Goal: Task Accomplishment & Management: Manage account settings

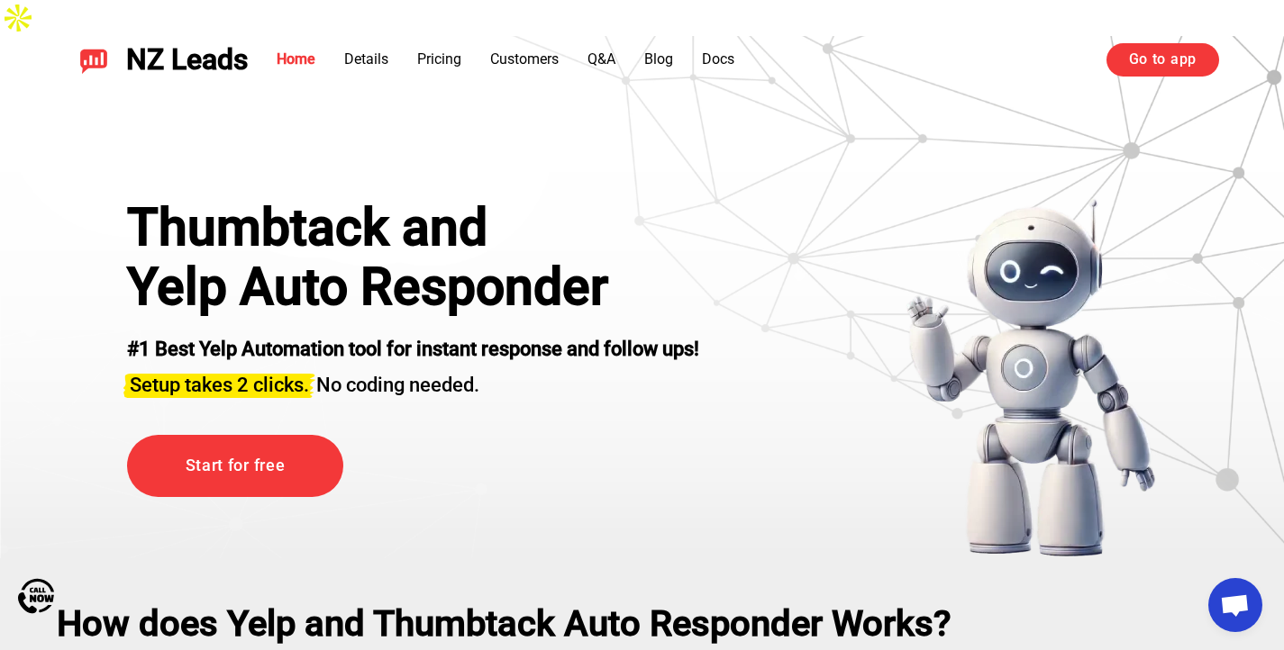
click at [1163, 54] on link "Go to app" at bounding box center [1162, 59] width 113 height 32
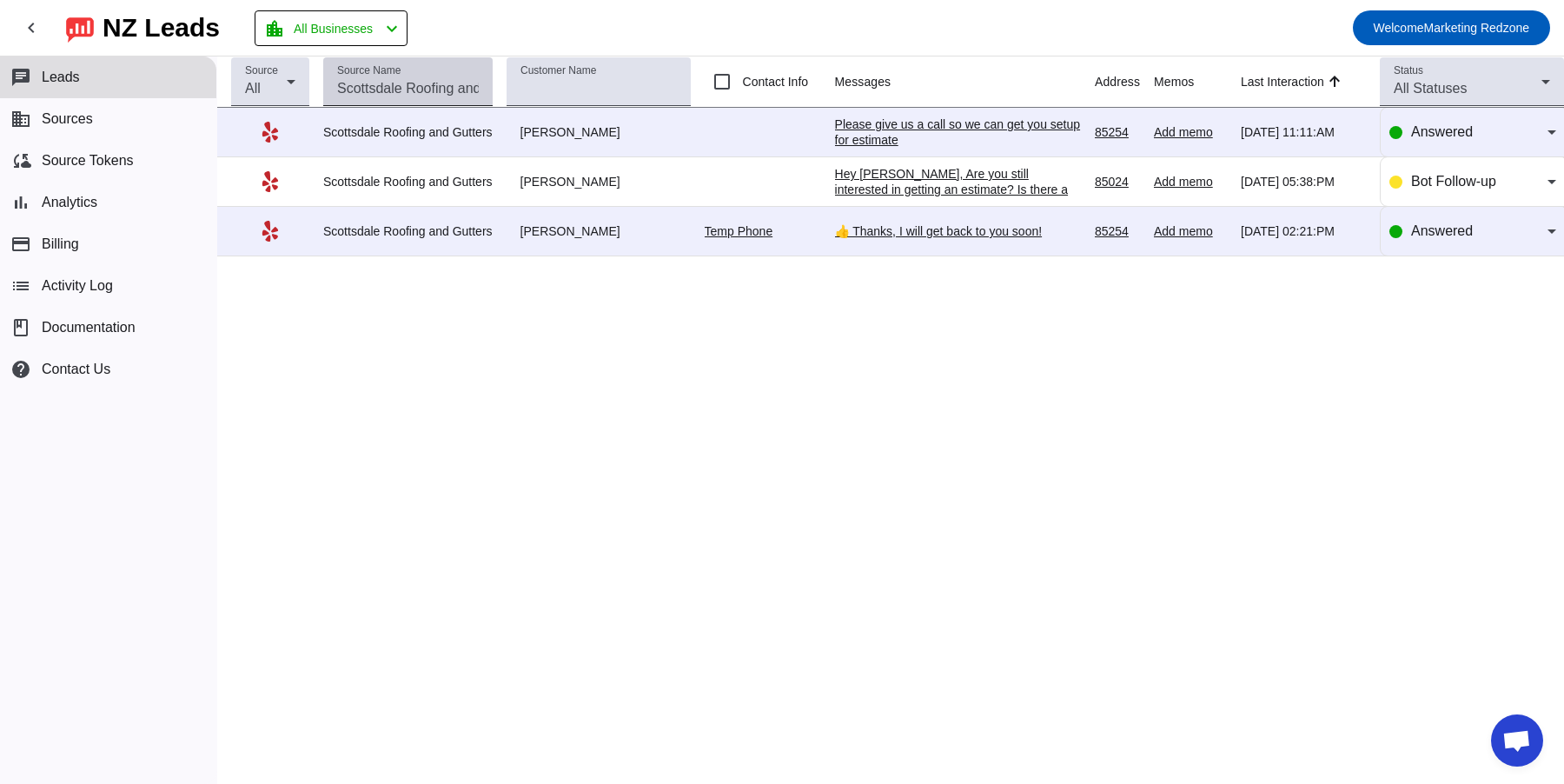
click at [398, 94] on input "Source Name" at bounding box center [408, 89] width 142 height 21
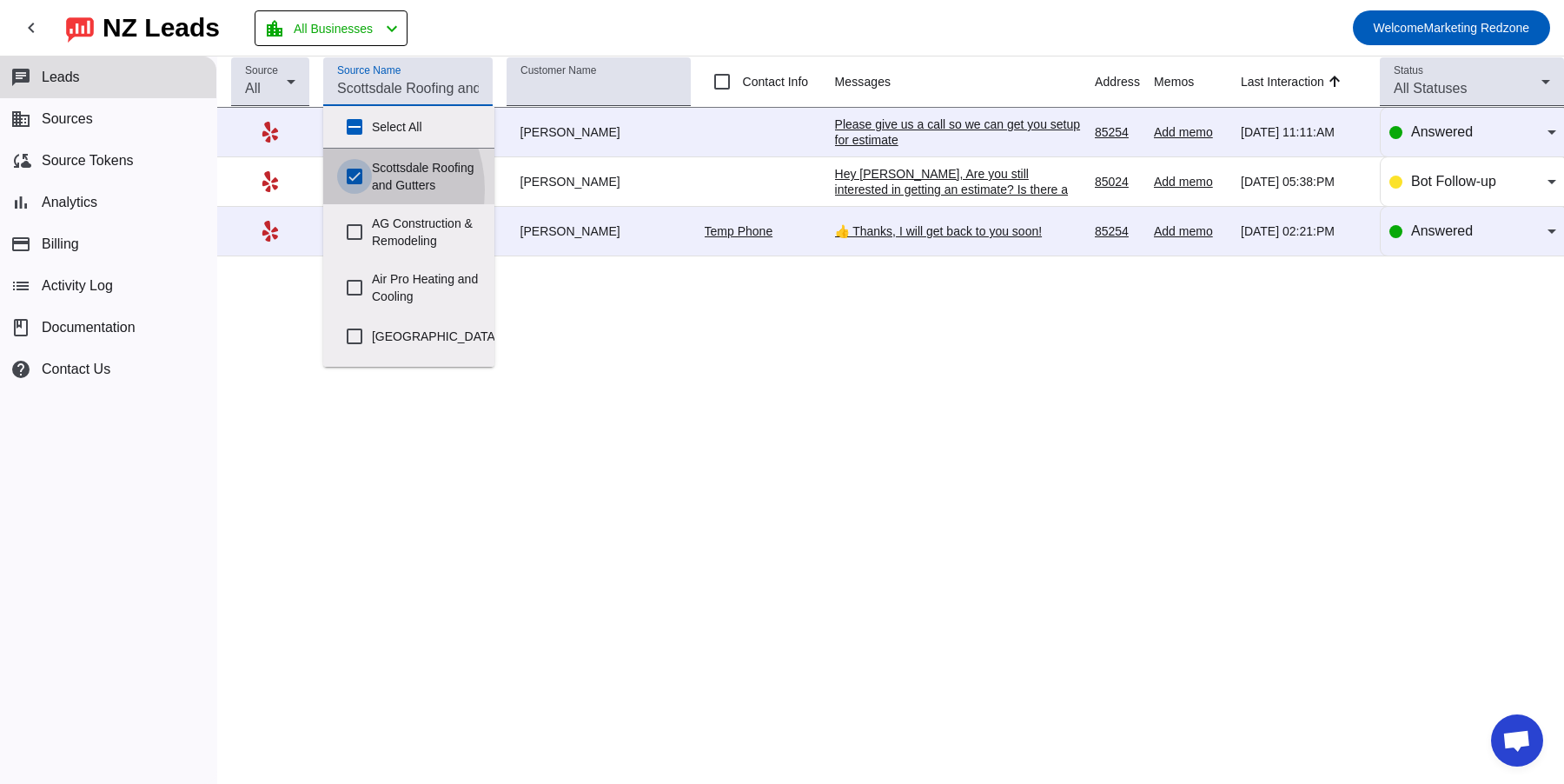
click at [352, 189] on input "Scottsdale Roofing and Gutters" at bounding box center [355, 176] width 35 height 35
checkbox input "false"
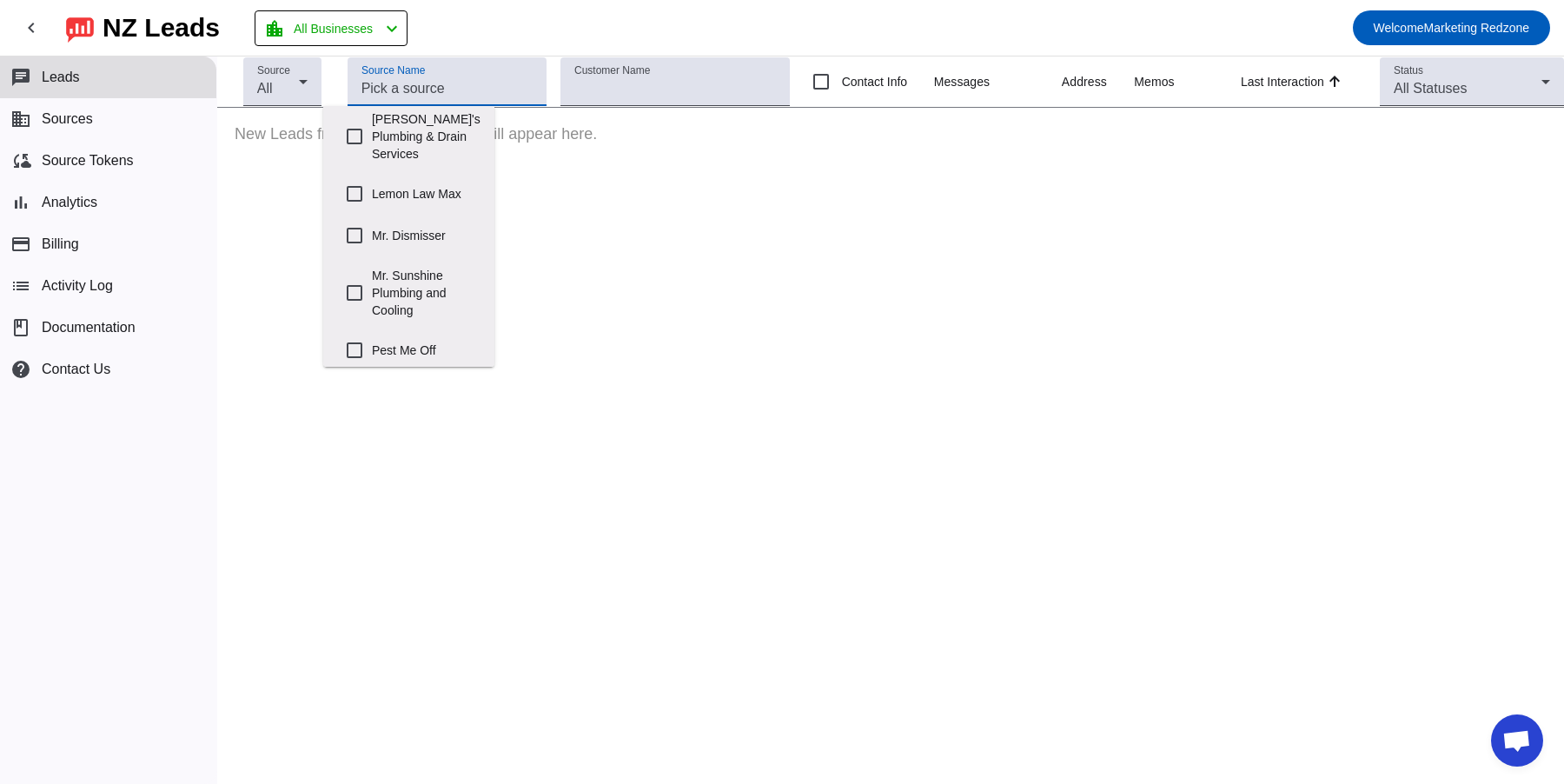
scroll to position [746, 0]
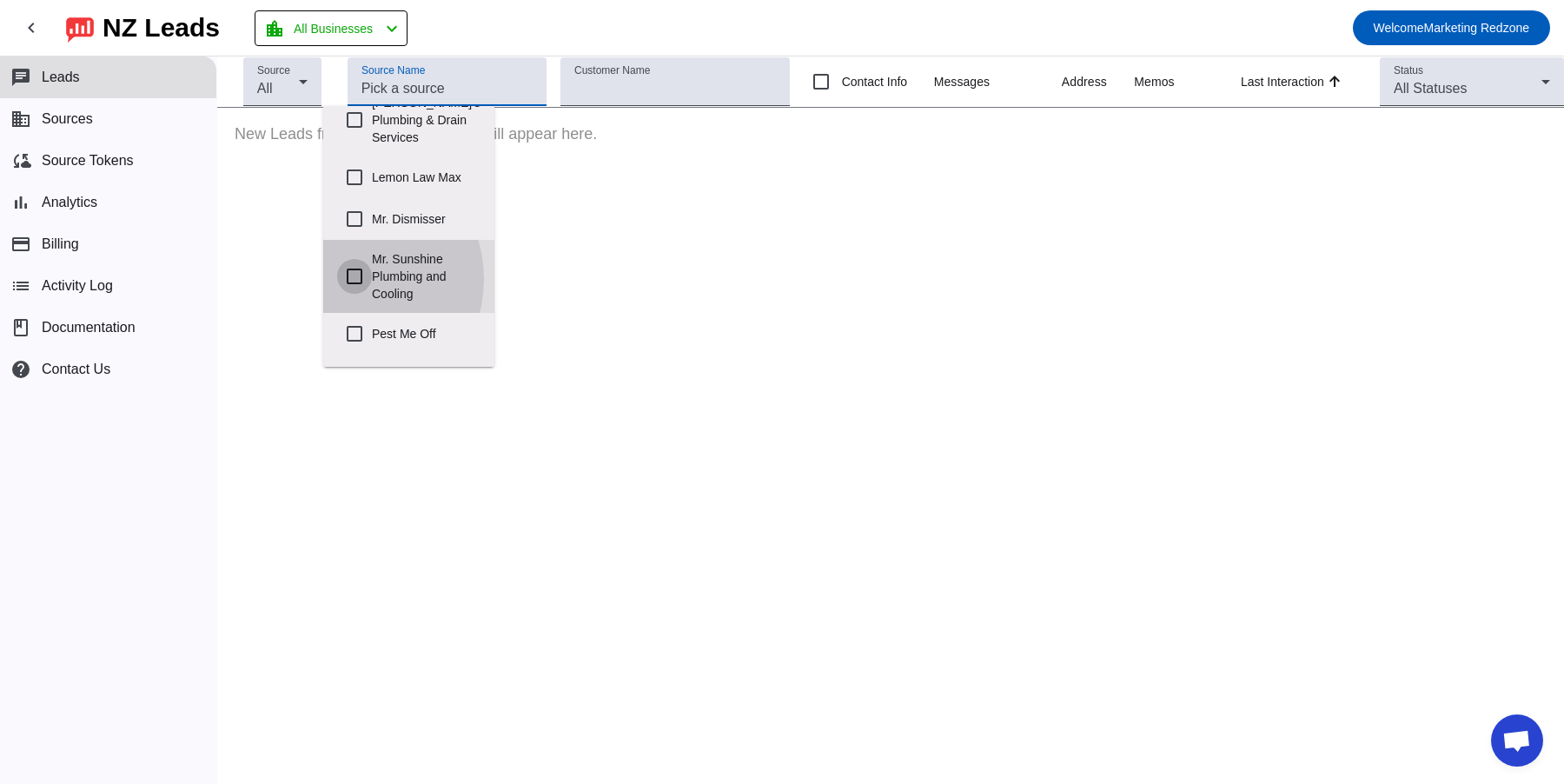
click at [346, 293] on input "Mr. Sunshine Plumbing and Cooling" at bounding box center [355, 276] width 35 height 35
checkbox input "true"
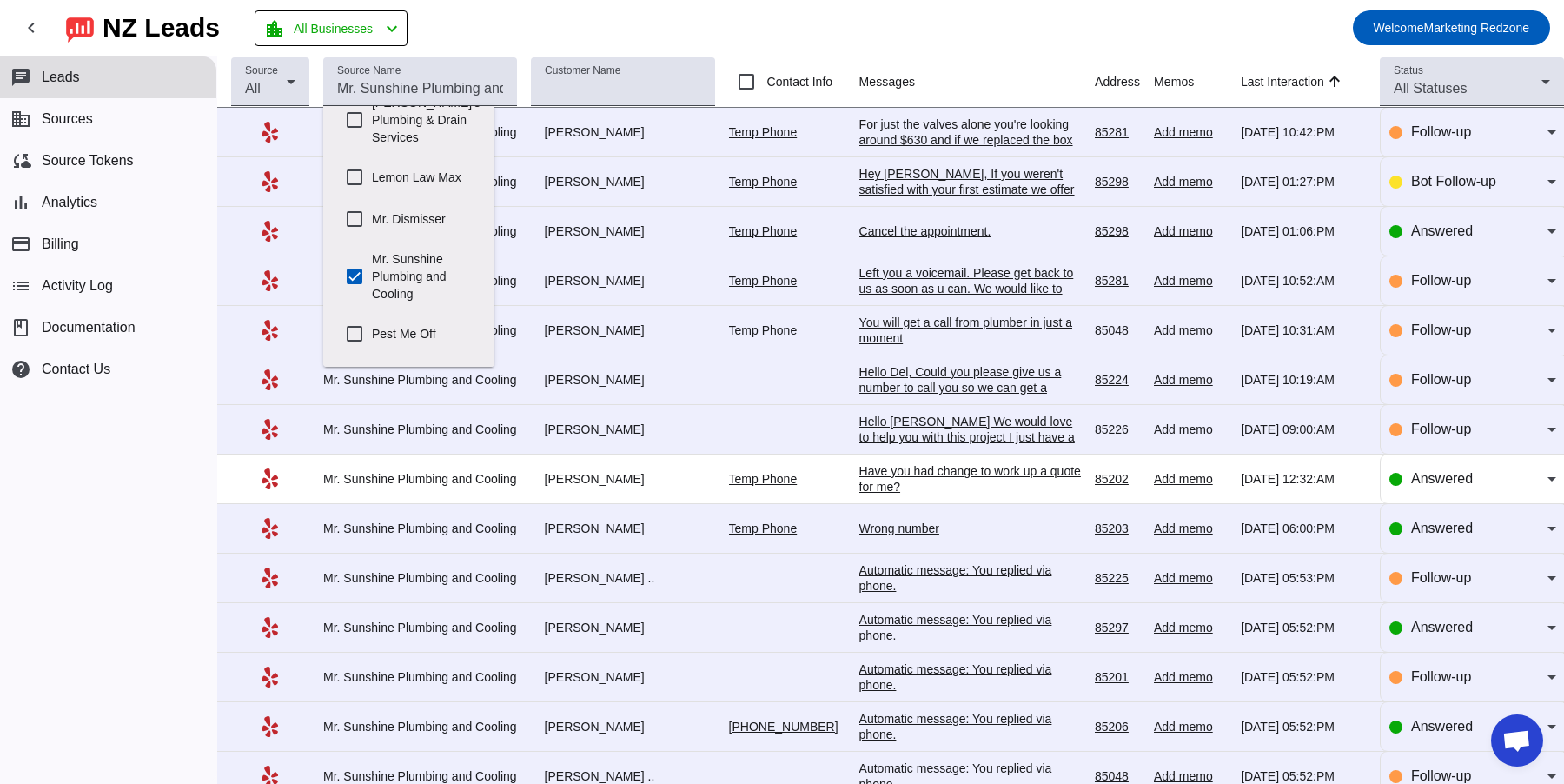
click at [825, 24] on mat-toolbar-row "chevron_left [GEOGRAPHIC_DATA] Leads location_city All Businesses chevron_left …" at bounding box center [782, 28] width 1564 height 56
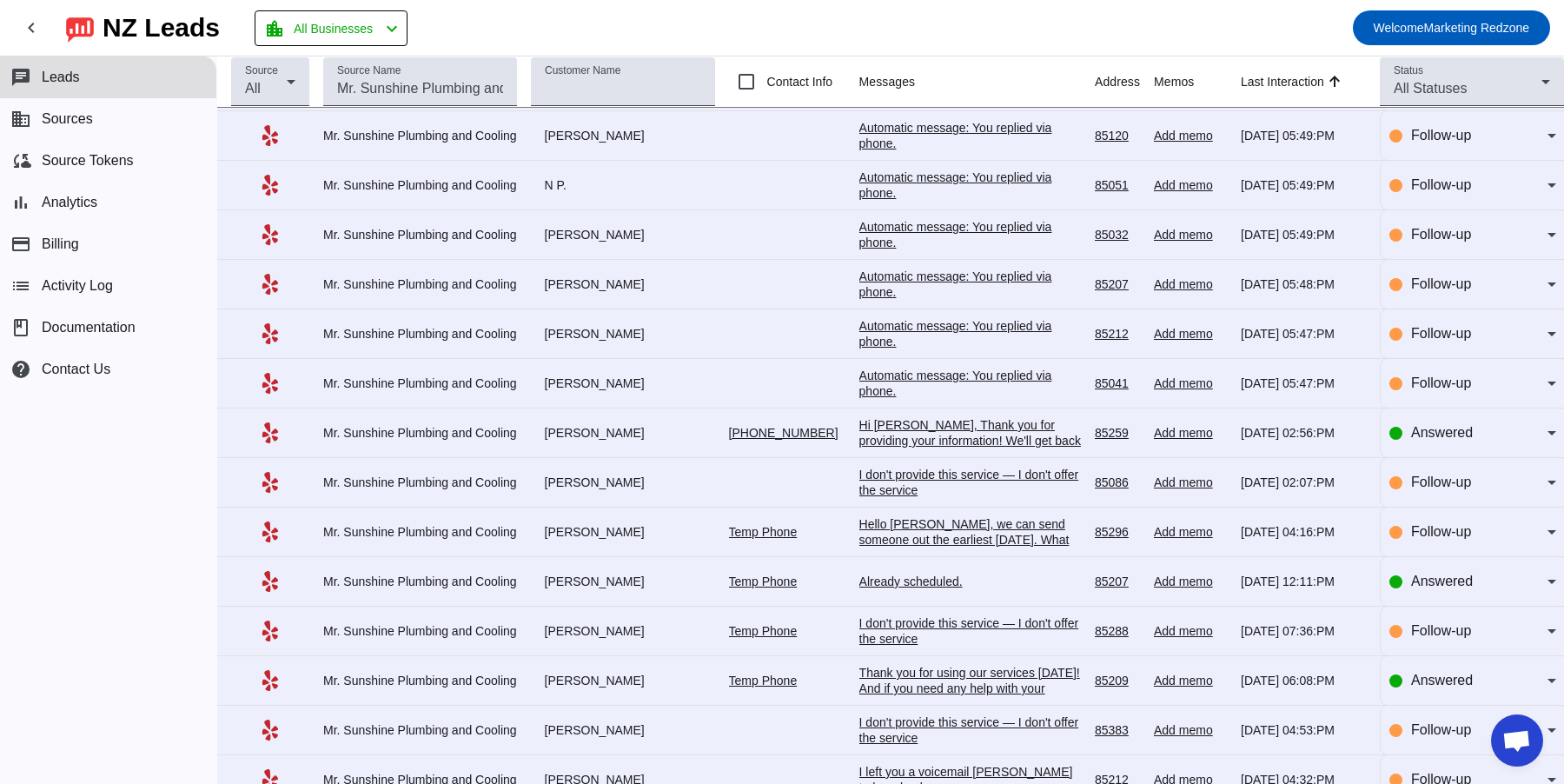
scroll to position [1122, 0]
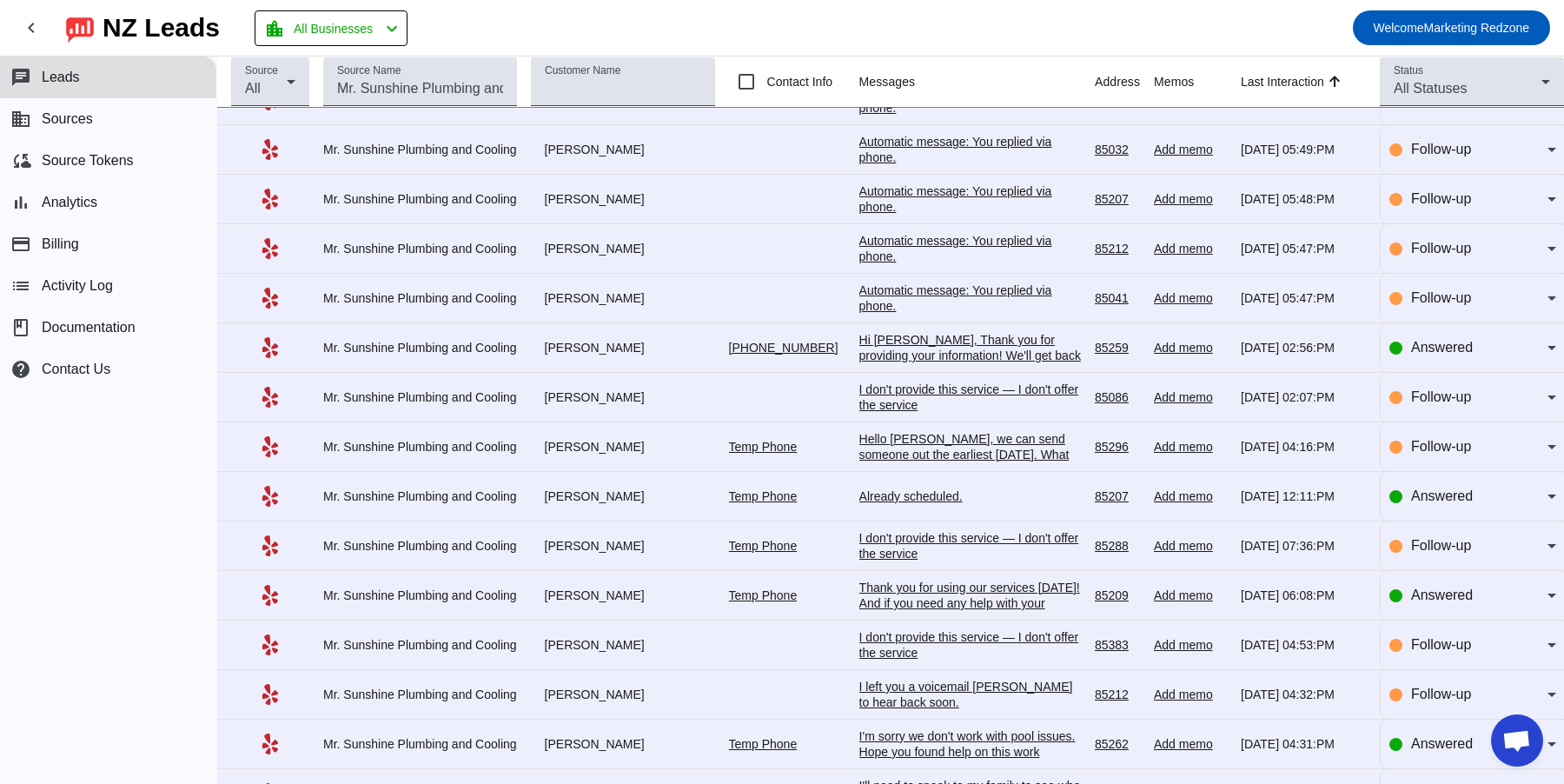
click at [934, 580] on div "Thank you for using our services today! And if you need any help with your plum…" at bounding box center [971, 603] width 222 height 47
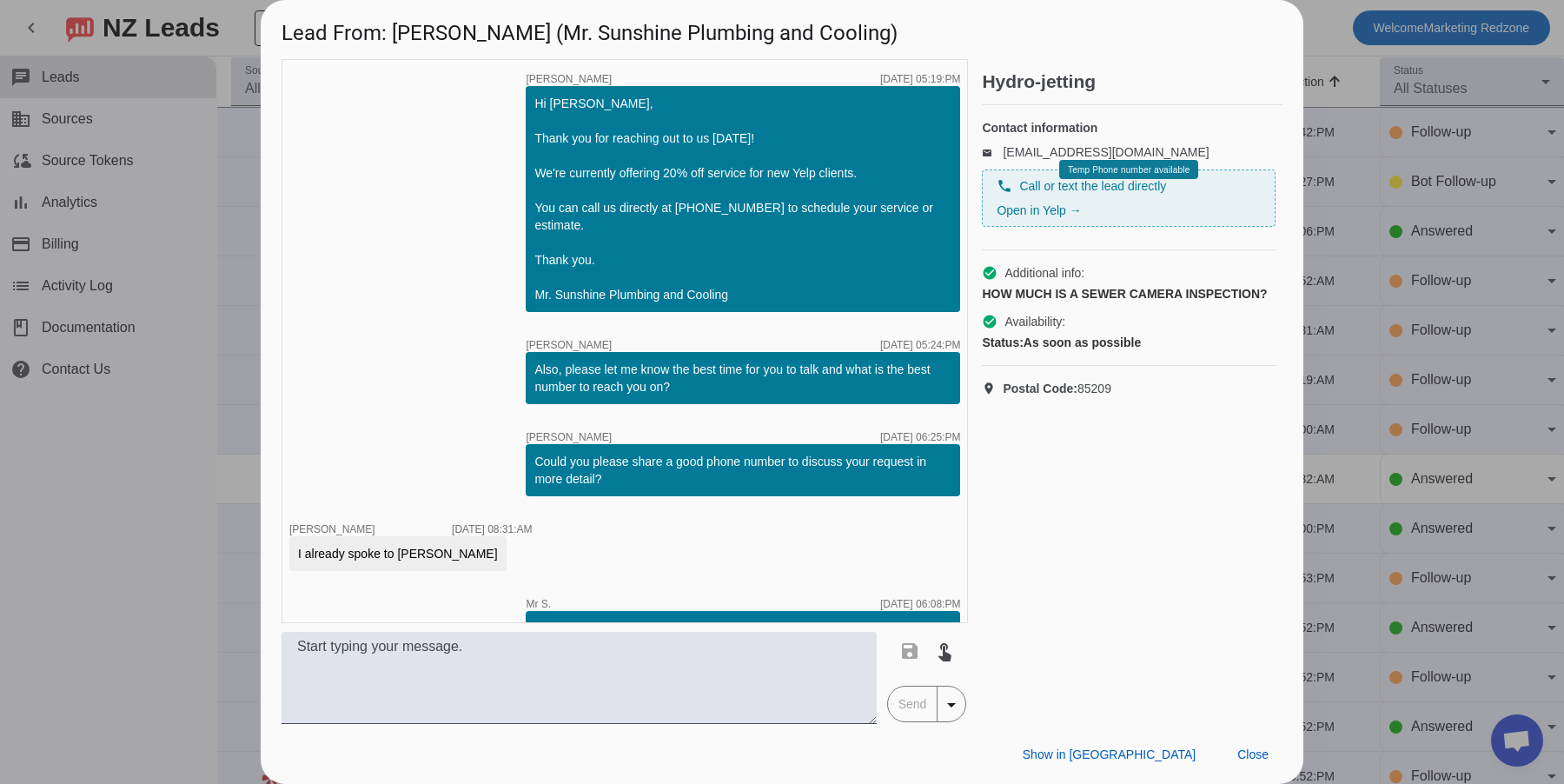
scroll to position [53, 0]
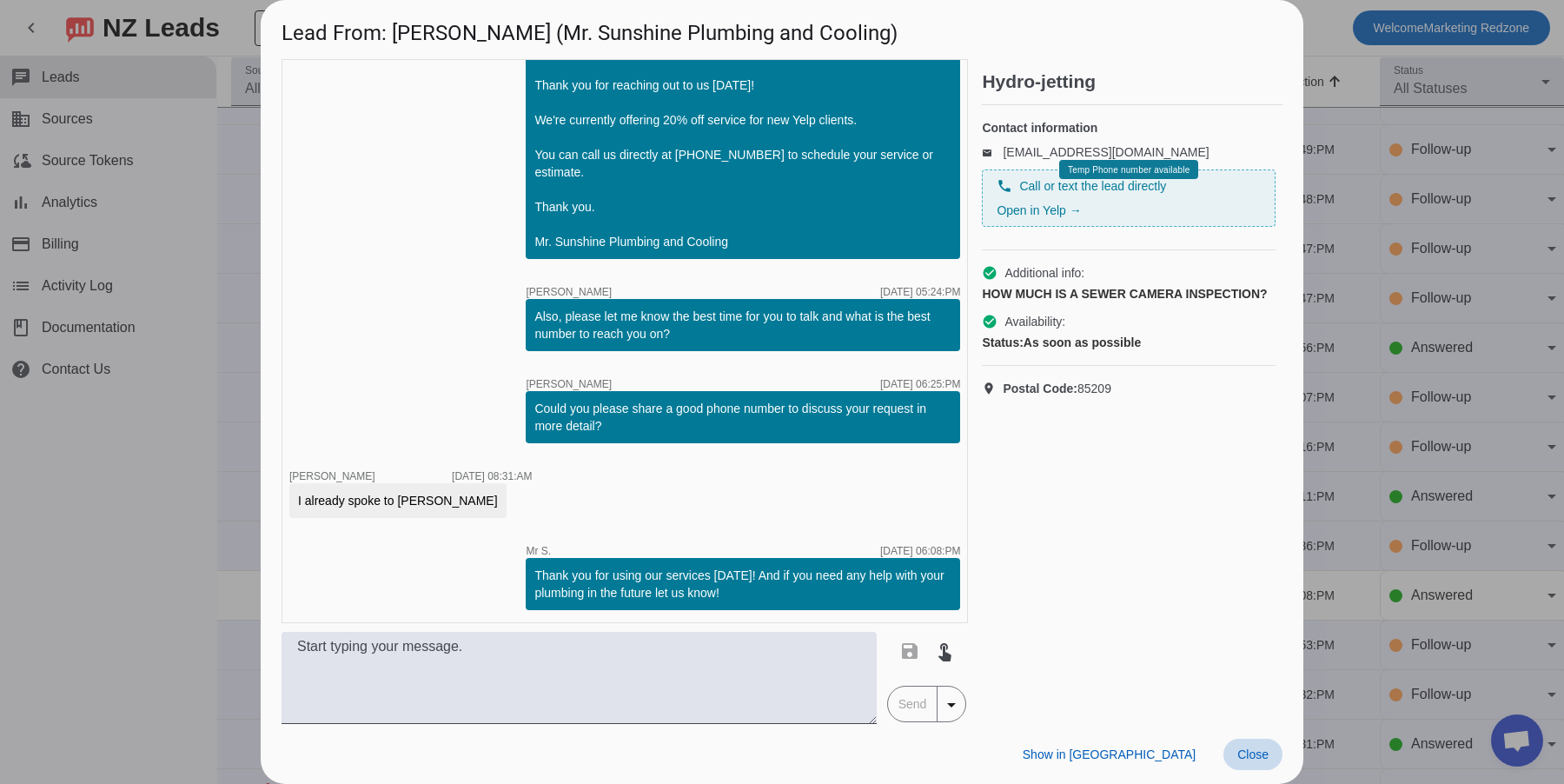
click at [1256, 759] on span "Close" at bounding box center [1253, 754] width 31 height 14
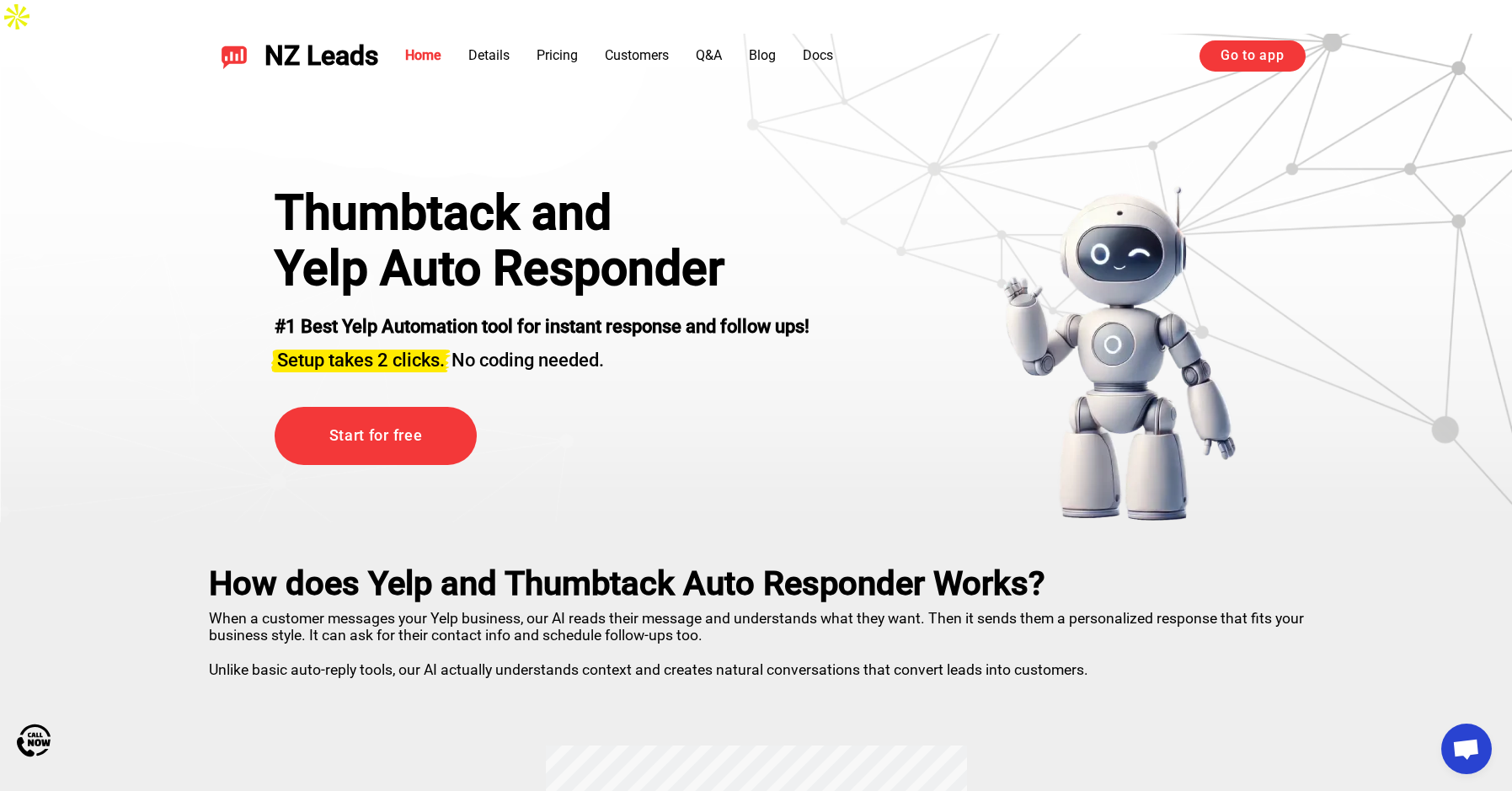
click at [1240, 38] on div "NZ Leads Home Details Pricing Customers Q&A Blog Docs Go to app Go to app" at bounding box center [756, 56] width 1179 height 72
click at [1238, 48] on link "Go to app" at bounding box center [1252, 55] width 106 height 30
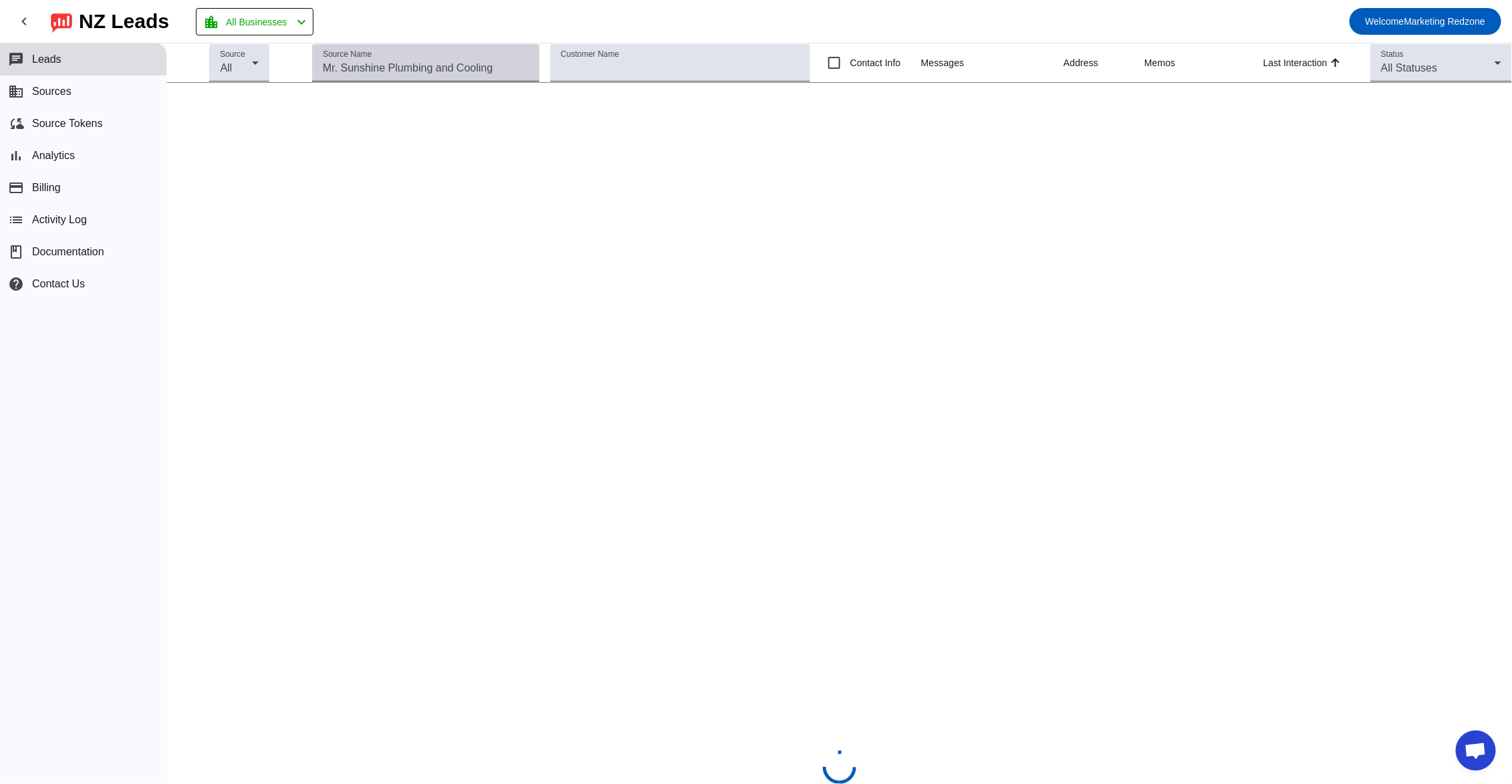
click at [384, 62] on input "Source Name" at bounding box center [425, 68] width 206 height 16
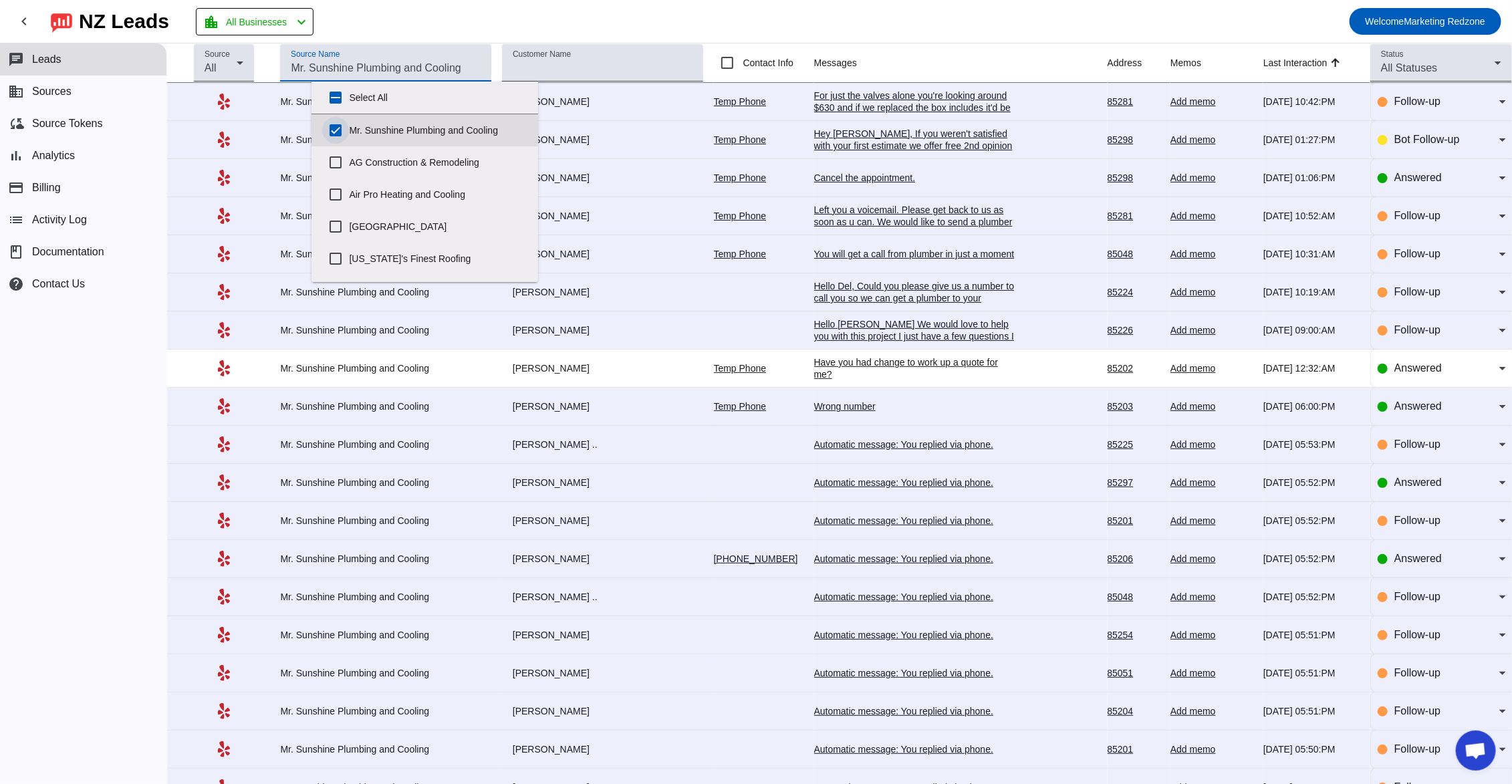
click at [338, 129] on input "Mr. Sunshine Plumbing and Cooling" at bounding box center [335, 131] width 27 height 27
checkbox input "false"
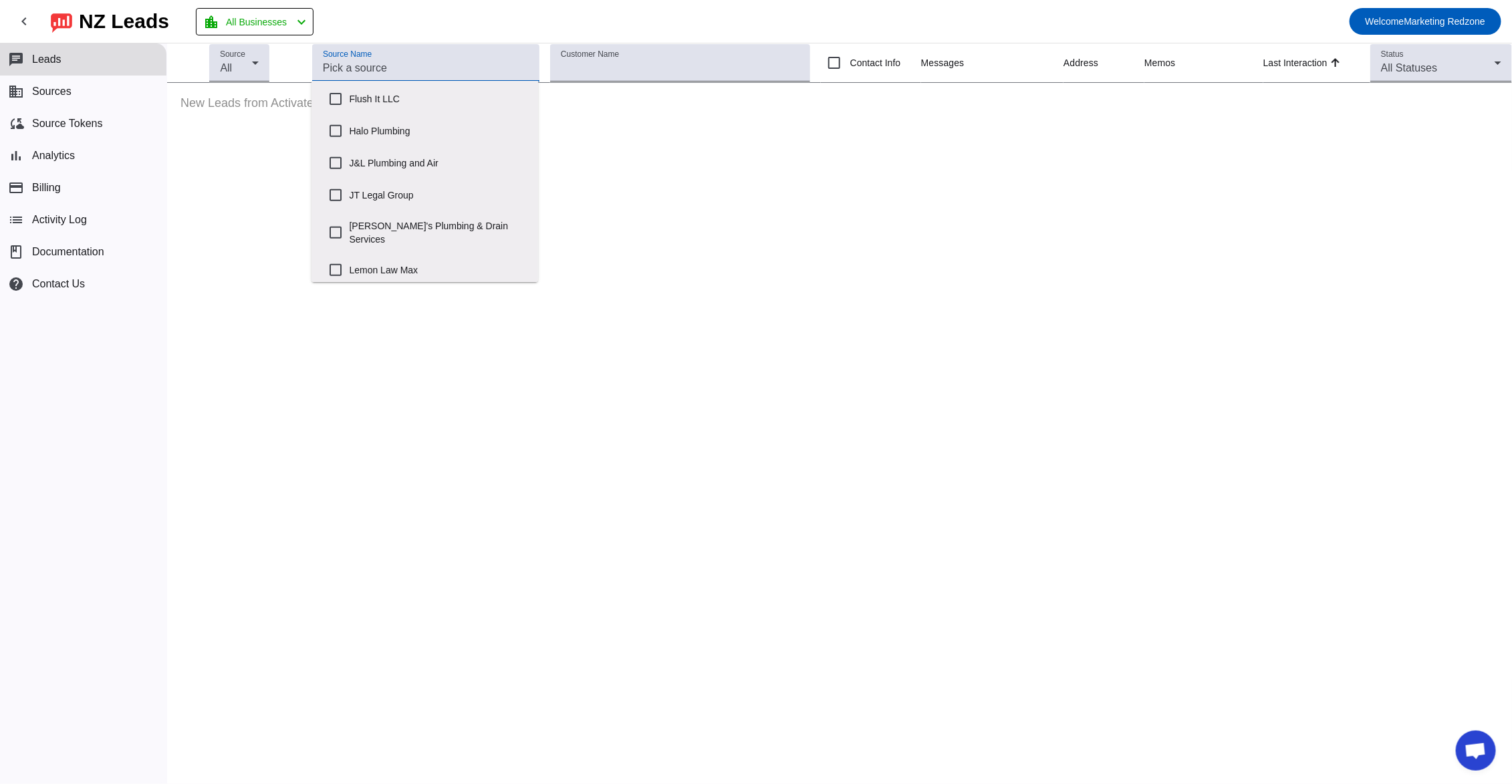
scroll to position [372, 0]
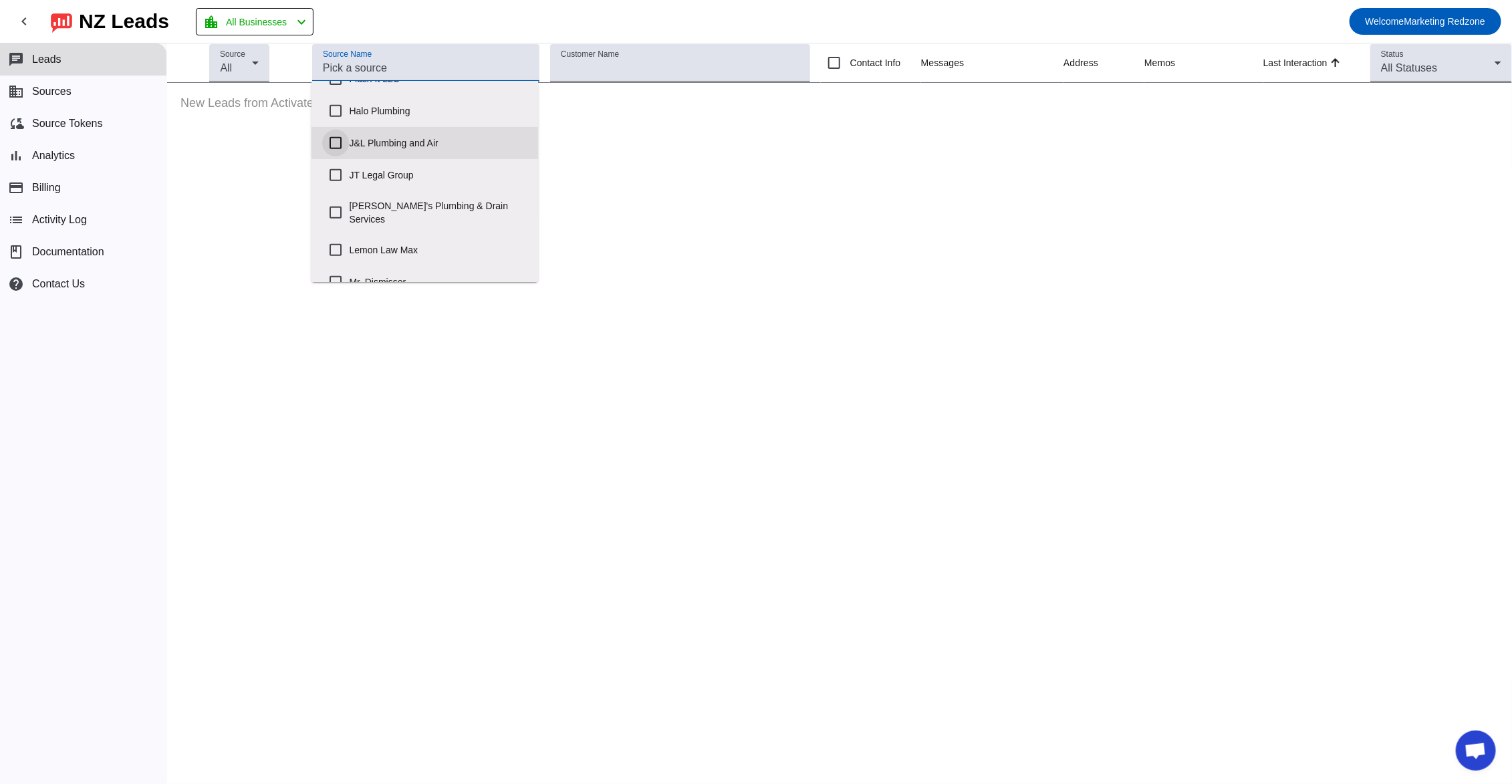
click at [327, 141] on input "J&L Plumbing and Air" at bounding box center [335, 143] width 27 height 27
checkbox input "true"
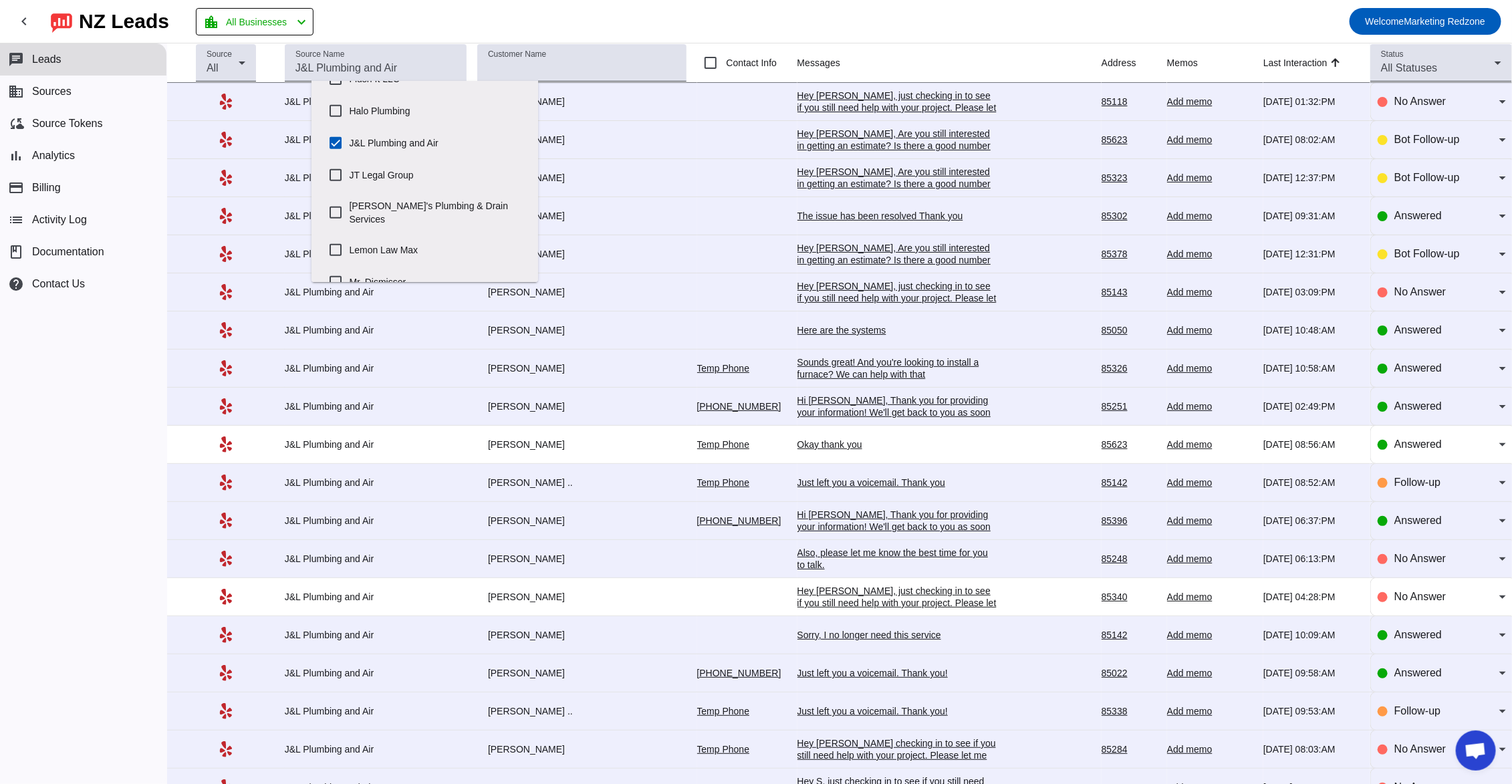
click at [772, 19] on mat-toolbar-row "chevron_left [GEOGRAPHIC_DATA] Leads location_city All Businesses chevron_left …" at bounding box center [756, 22] width 1512 height 43
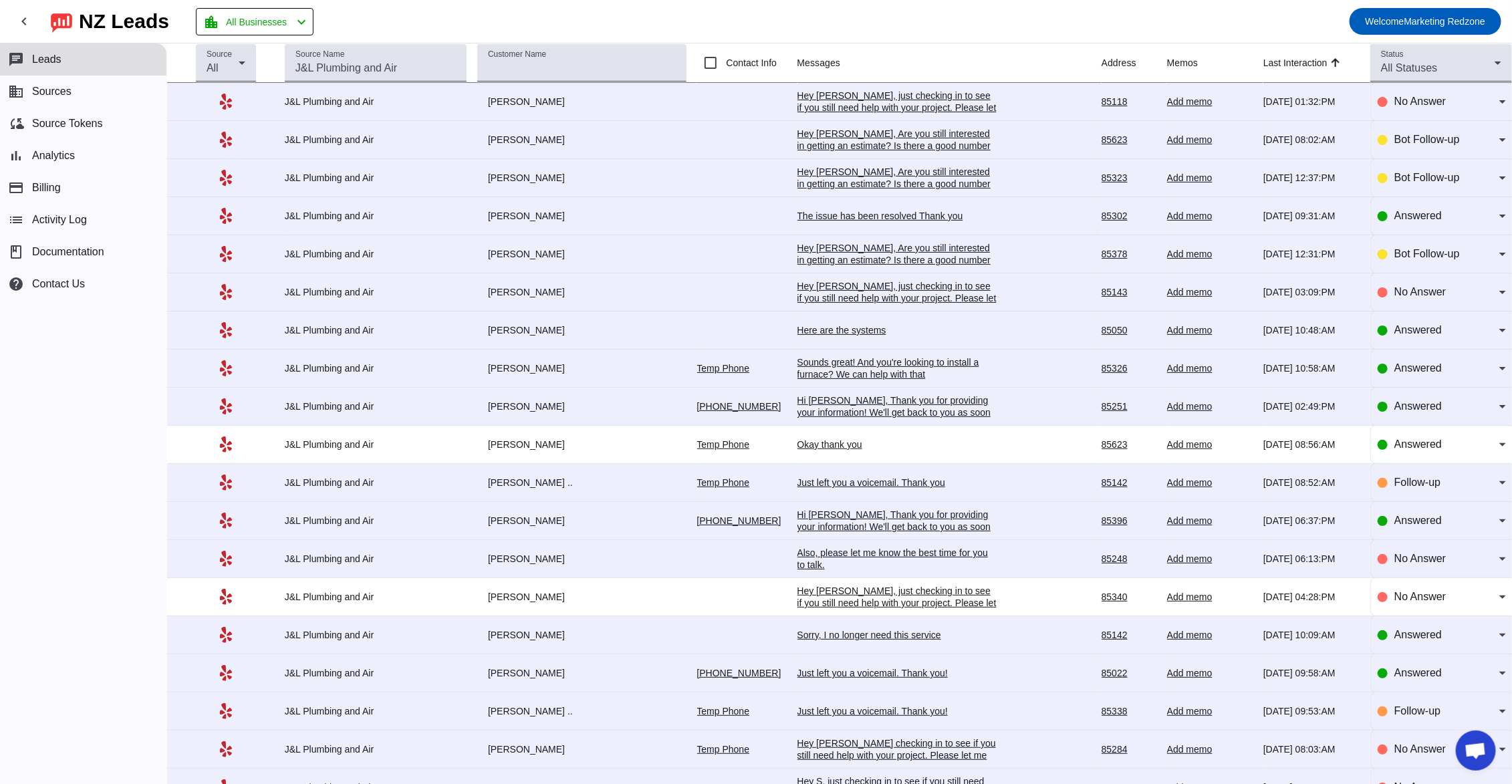
click at [835, 335] on div "Here are the systems" at bounding box center [898, 330] width 200 height 12
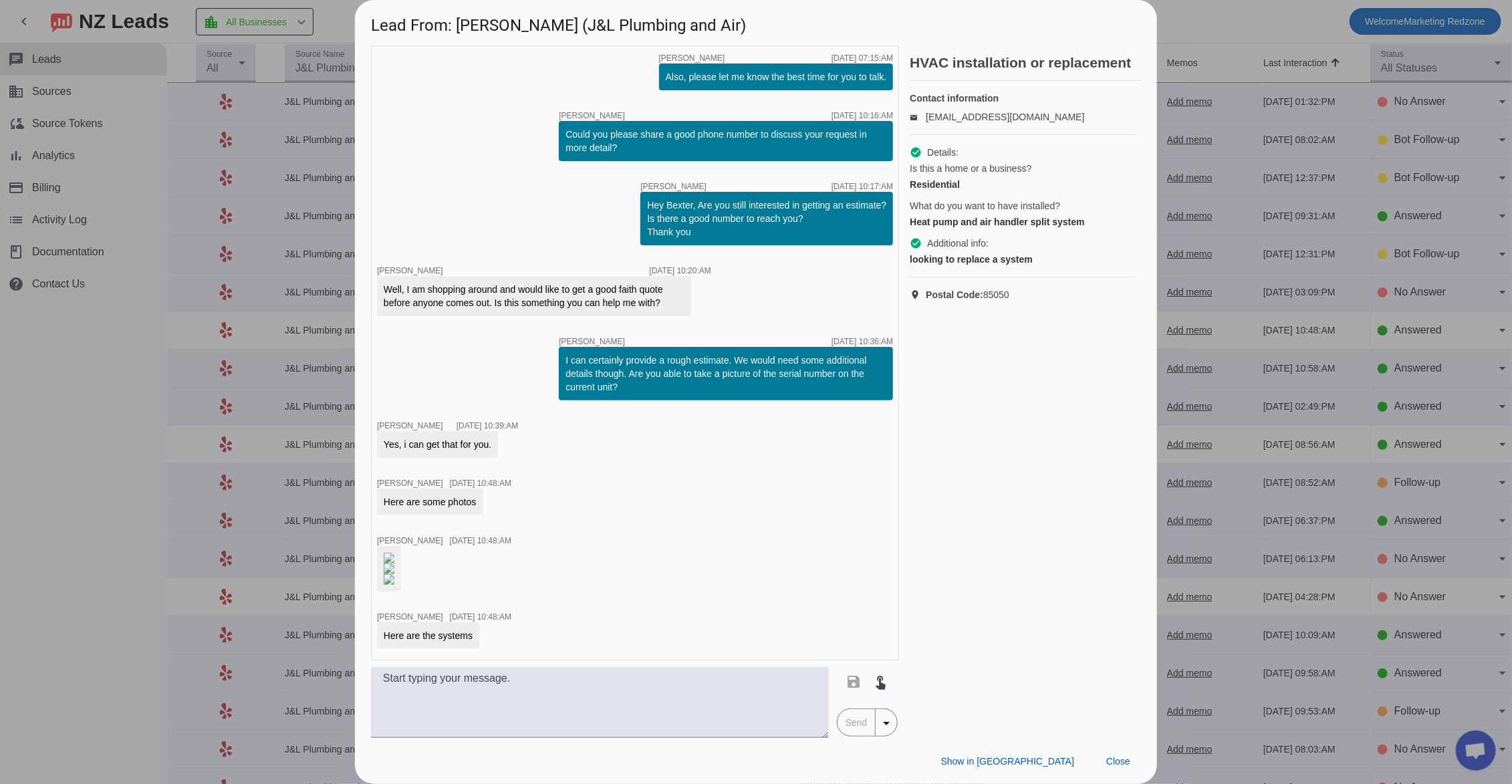
scroll to position [392, 0]
click at [1138, 767] on span at bounding box center [1117, 761] width 45 height 24
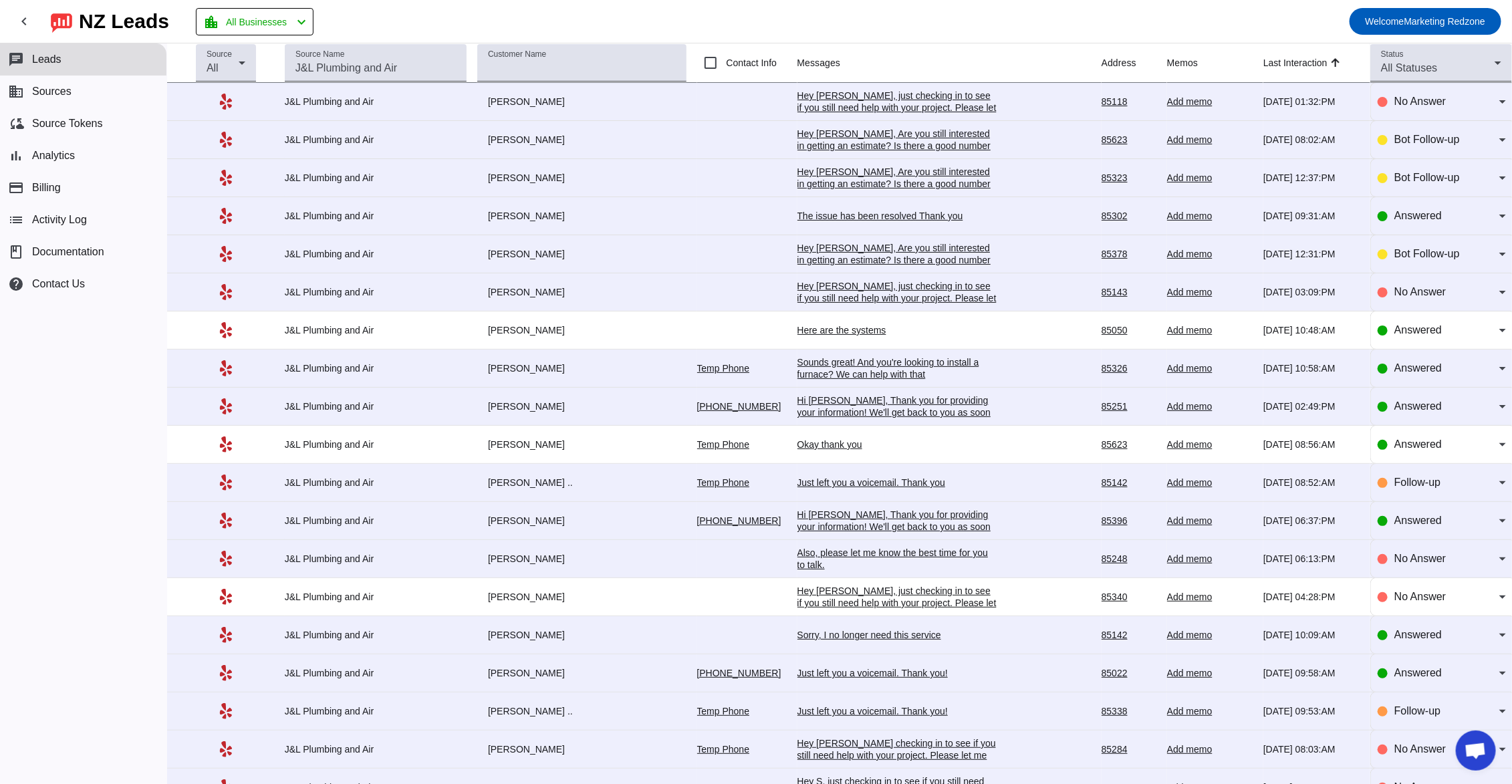
click at [798, 374] on div "Sounds great! And you're looking to install a furnace? We can help with that" at bounding box center [898, 368] width 200 height 24
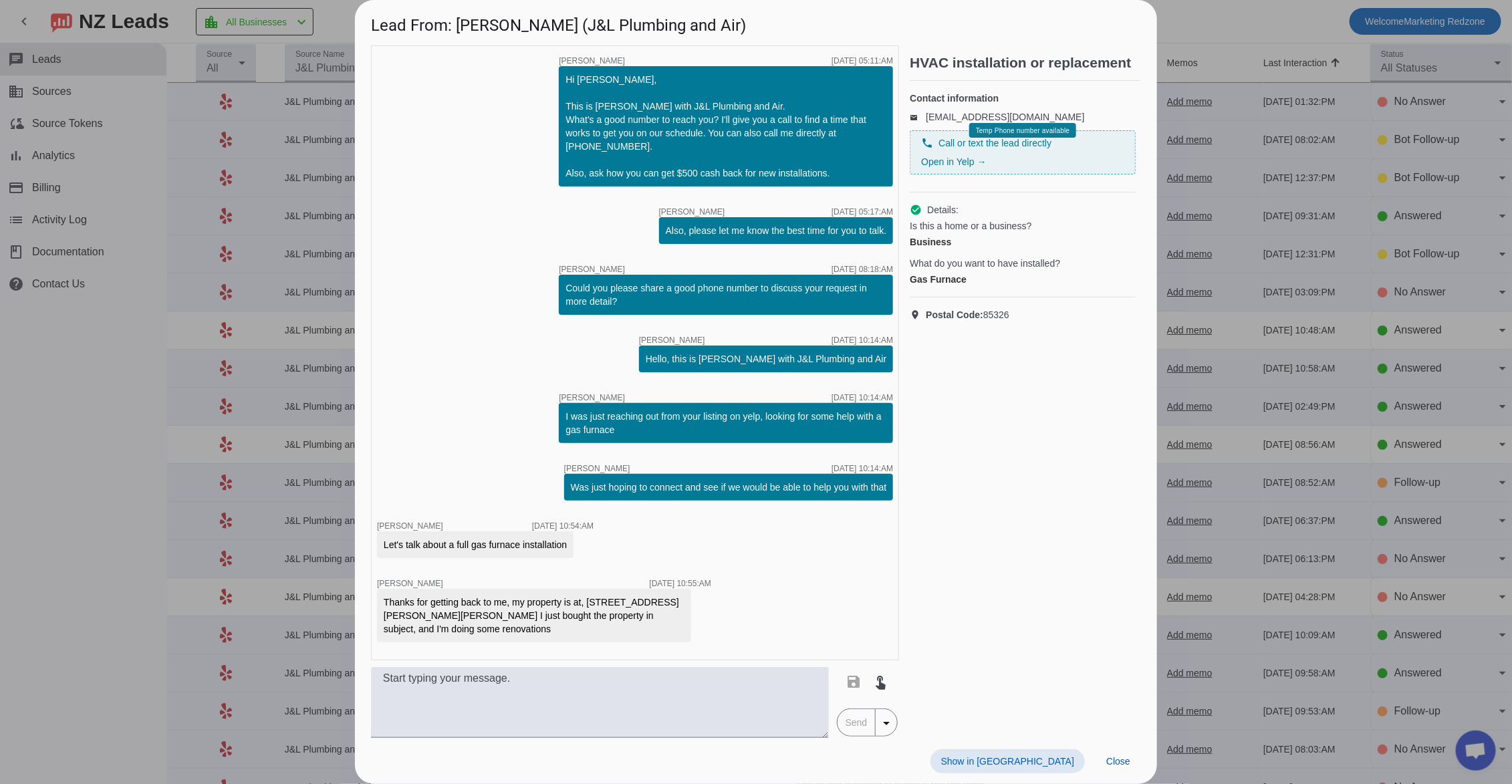
scroll to position [64, 0]
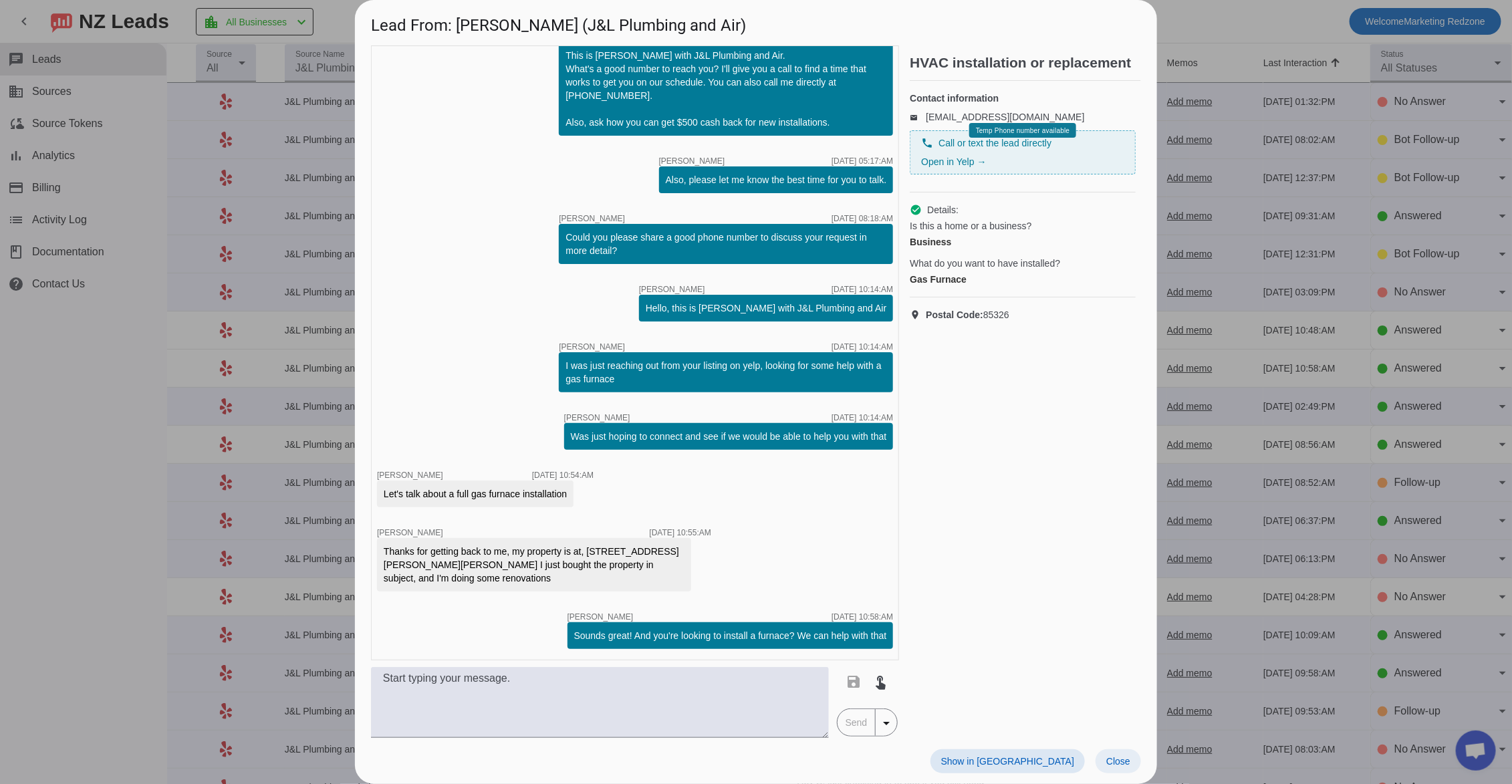
click at [1115, 757] on span "Close" at bounding box center [1118, 761] width 24 height 10
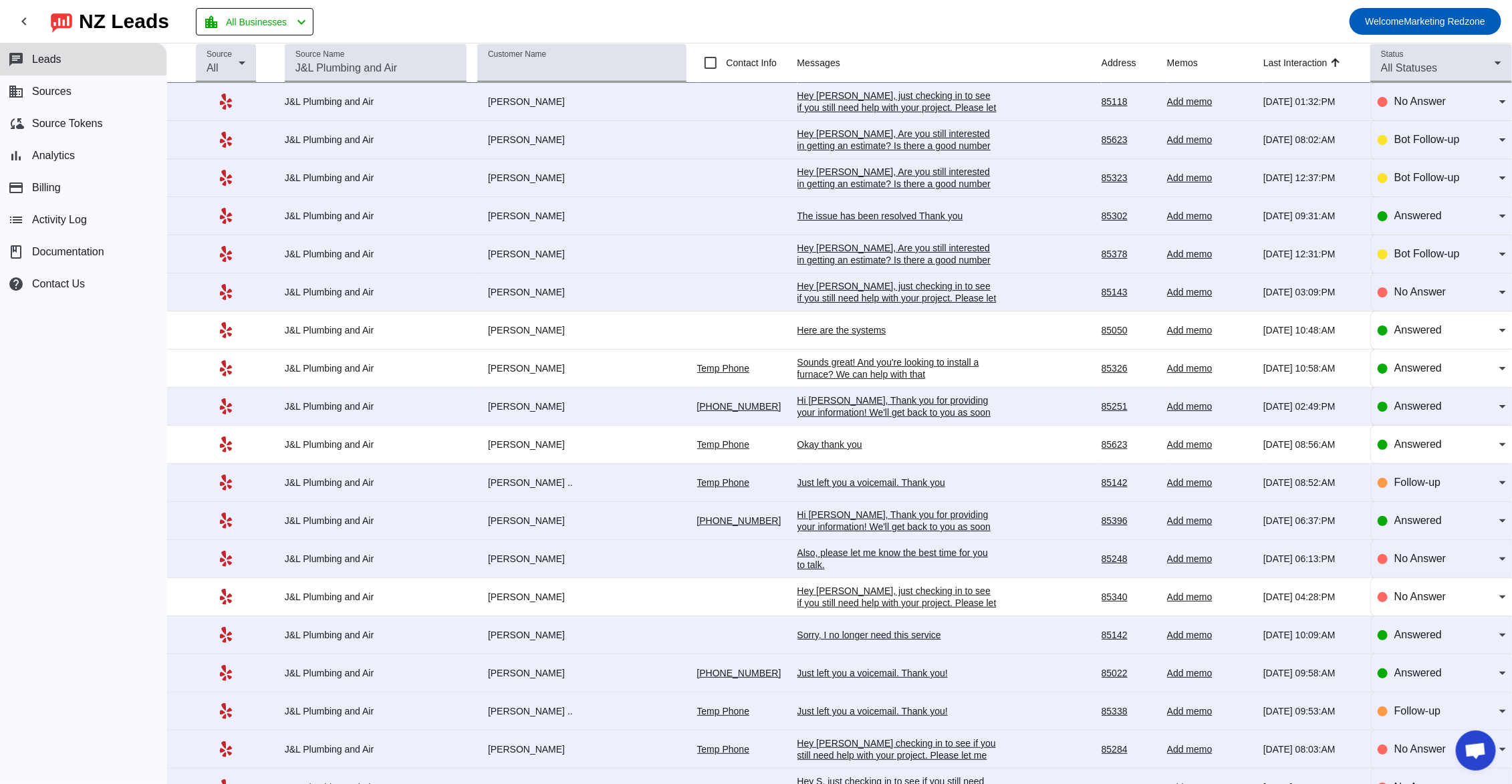
click at [832, 372] on div "Sounds great! And you're looking to install a furnace? We can help with that" at bounding box center [898, 368] width 200 height 24
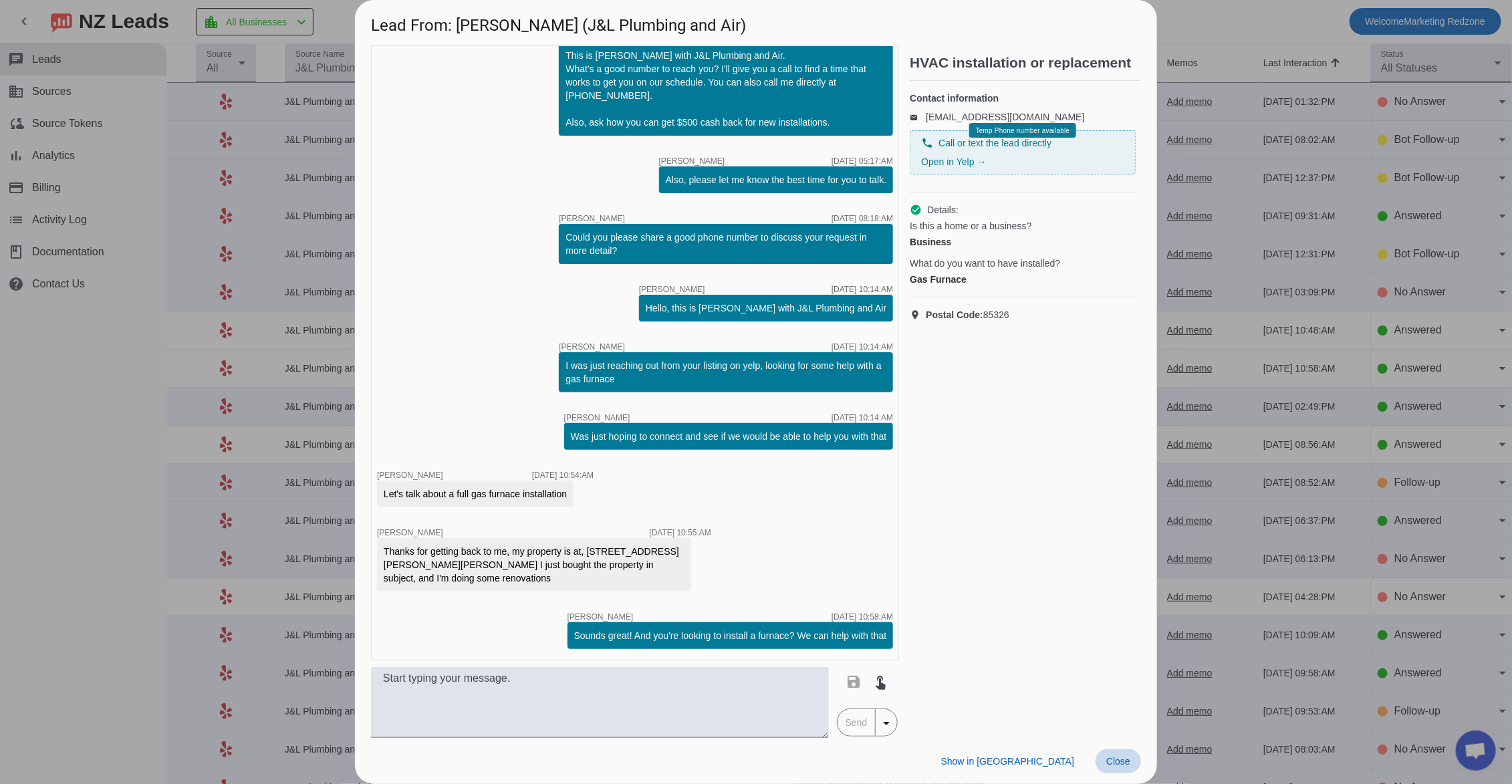
click at [1121, 750] on span at bounding box center [1117, 761] width 45 height 24
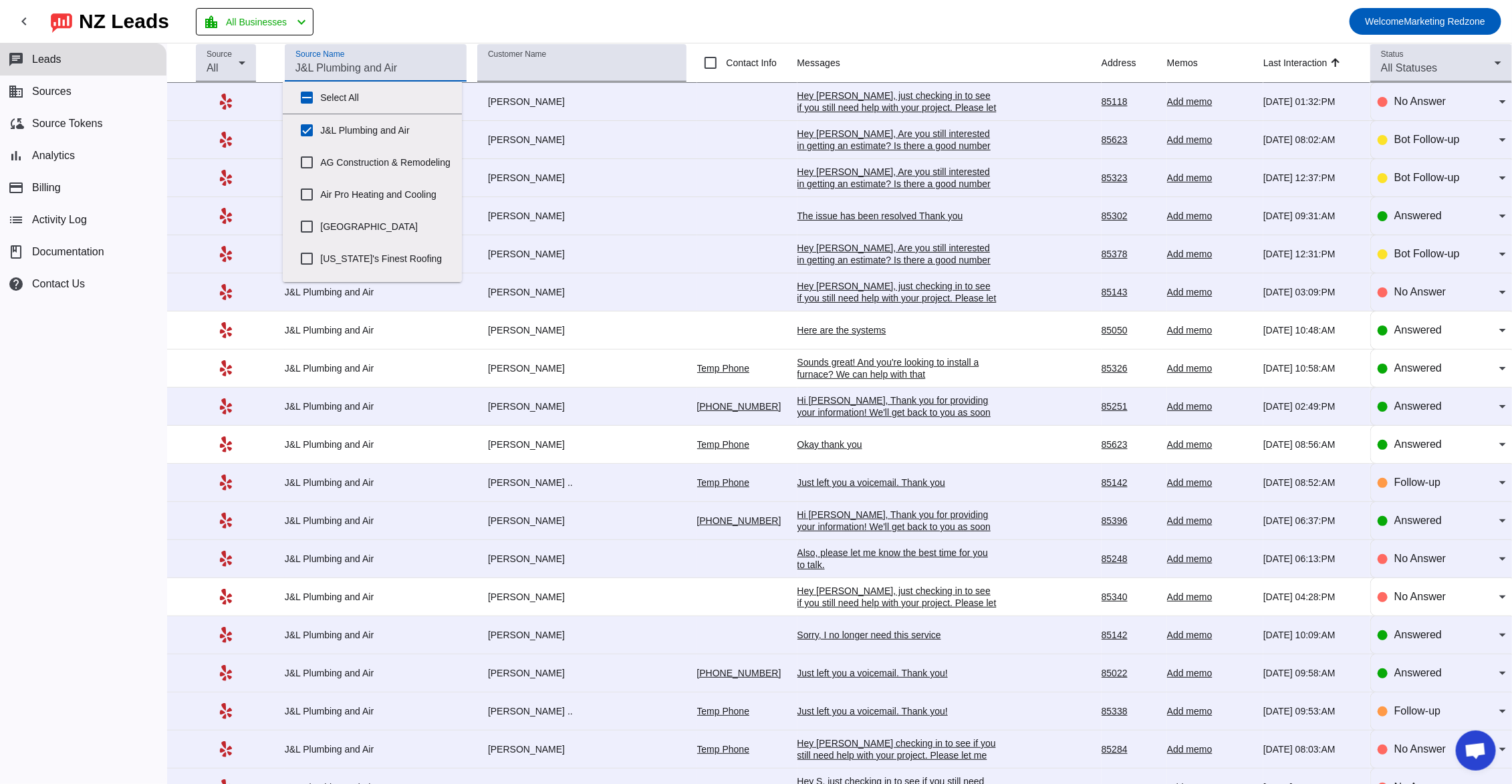
click at [334, 70] on input "Source Name" at bounding box center [375, 68] width 160 height 16
click at [313, 131] on input "J&L Plumbing and Air" at bounding box center [306, 131] width 27 height 27
checkbox input "false"
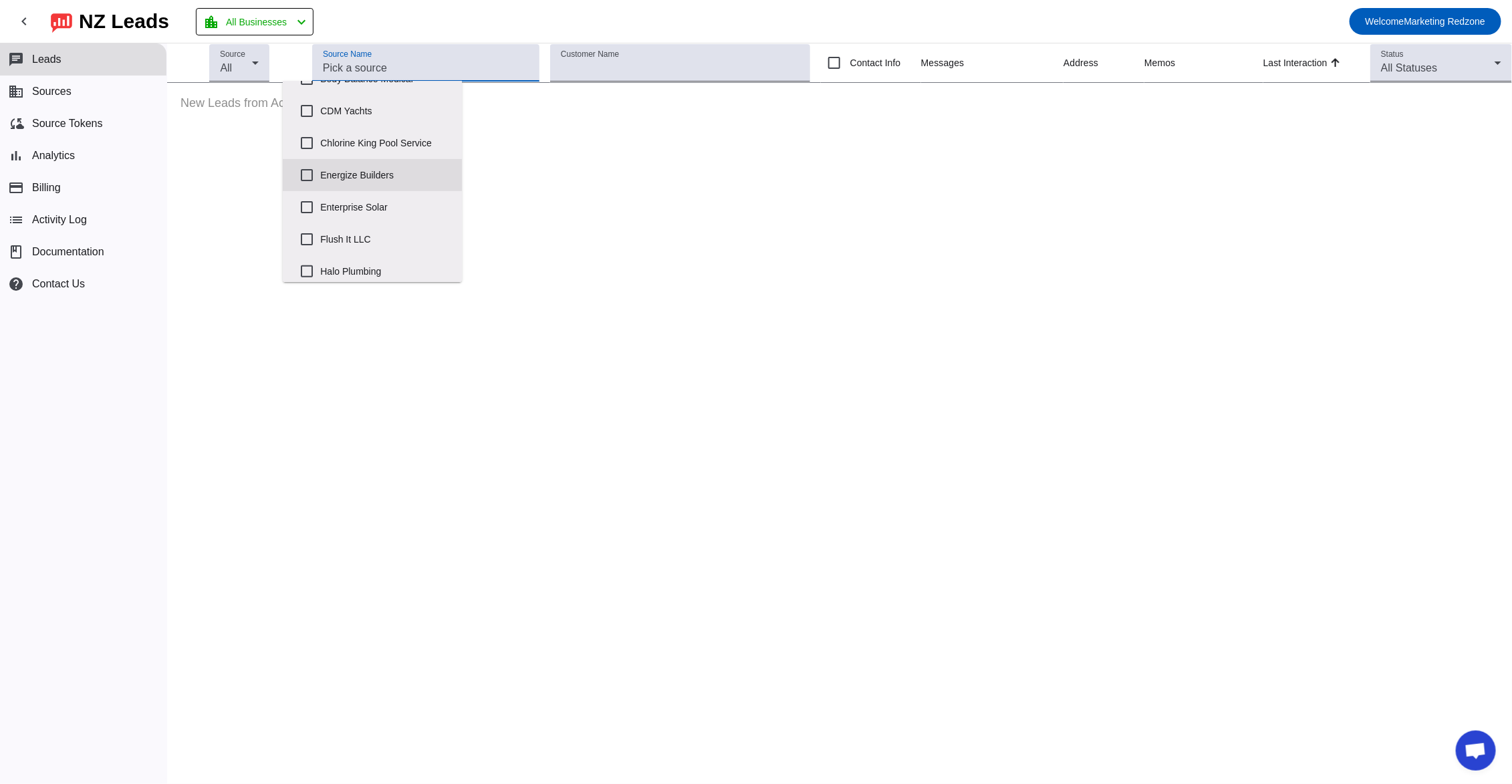
scroll to position [215, 0]
click at [309, 182] on input "Energize Builders" at bounding box center [306, 171] width 27 height 27
checkbox input "true"
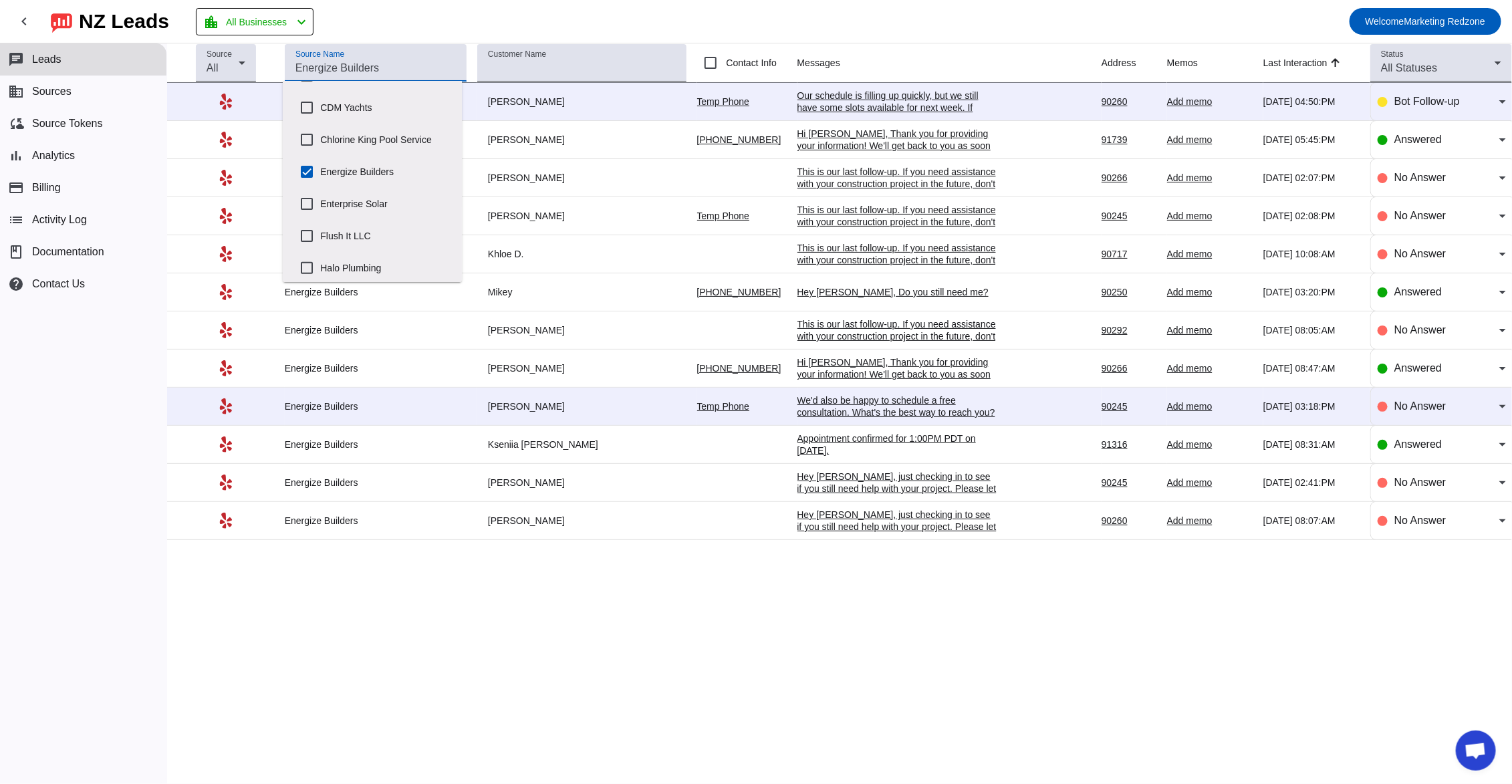
click at [941, 32] on mat-toolbar-row "chevron_left [GEOGRAPHIC_DATA] Leads location_city All Businesses chevron_left …" at bounding box center [756, 22] width 1512 height 43
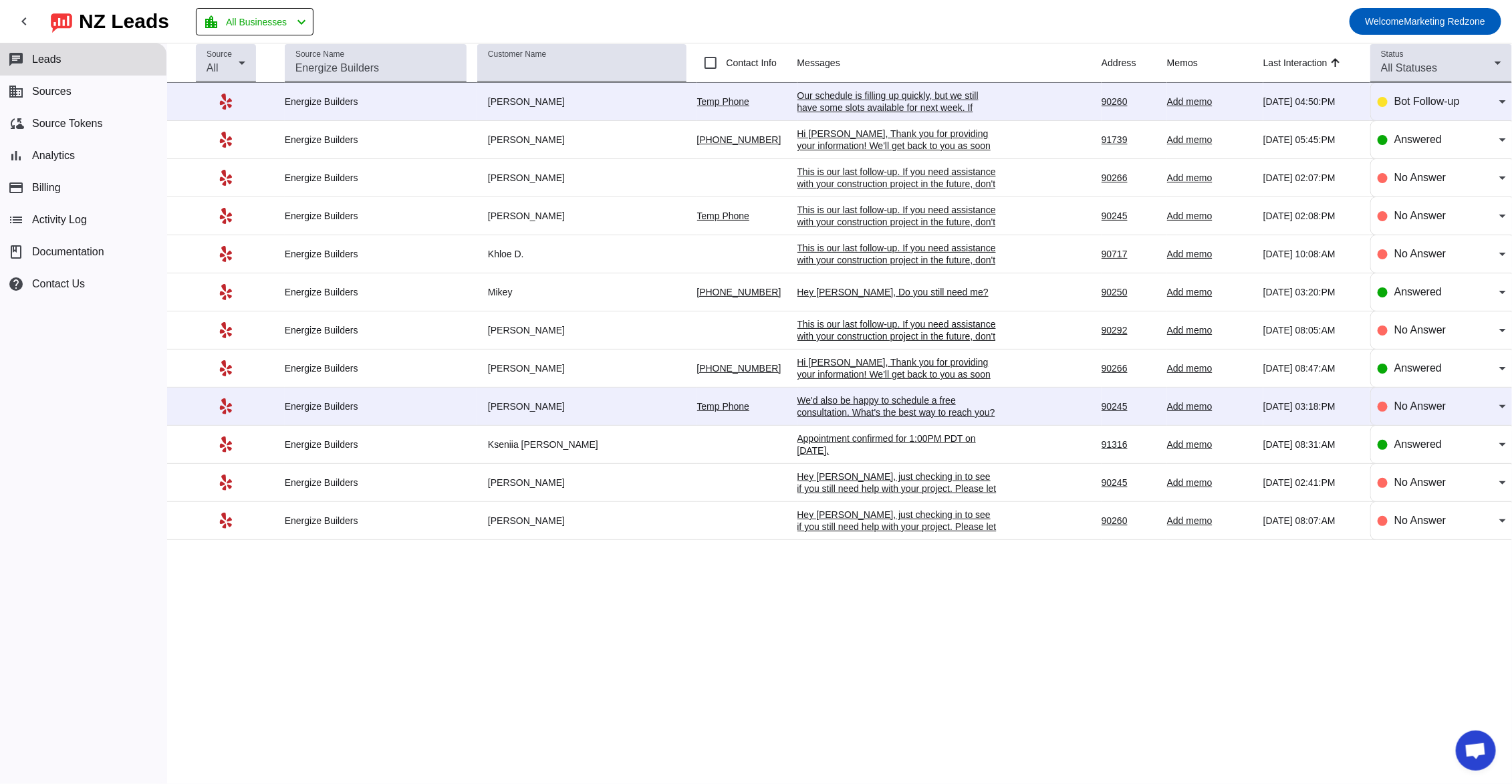
click at [894, 139] on div "Hi [PERSON_NAME], Thank you for providing your information! We'll get back to y…" at bounding box center [898, 145] width 200 height 36
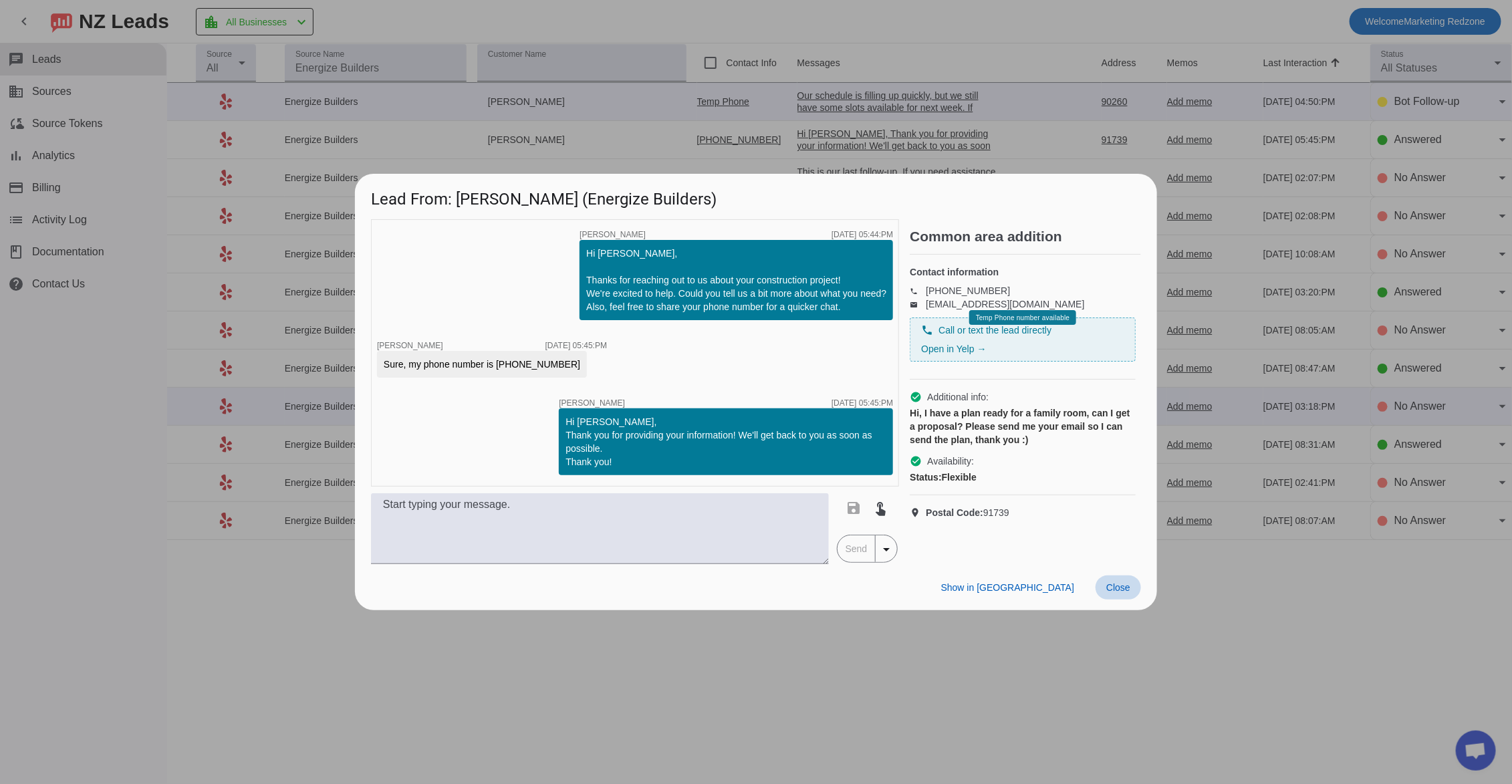
click at [1124, 592] on span "Close" at bounding box center [1118, 587] width 24 height 10
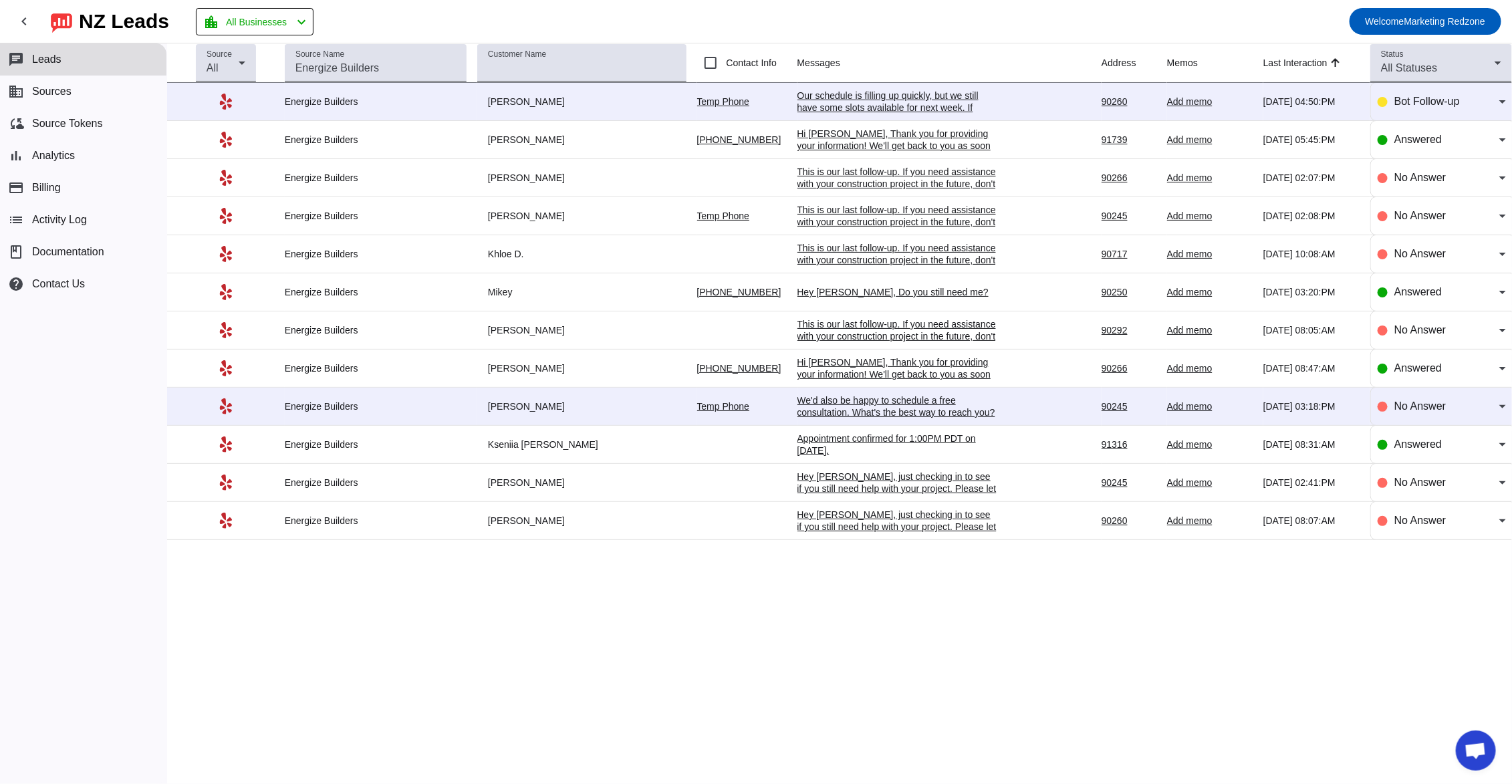
click at [820, 289] on div "Hey [PERSON_NAME], Do you still need me?" at bounding box center [898, 292] width 200 height 12
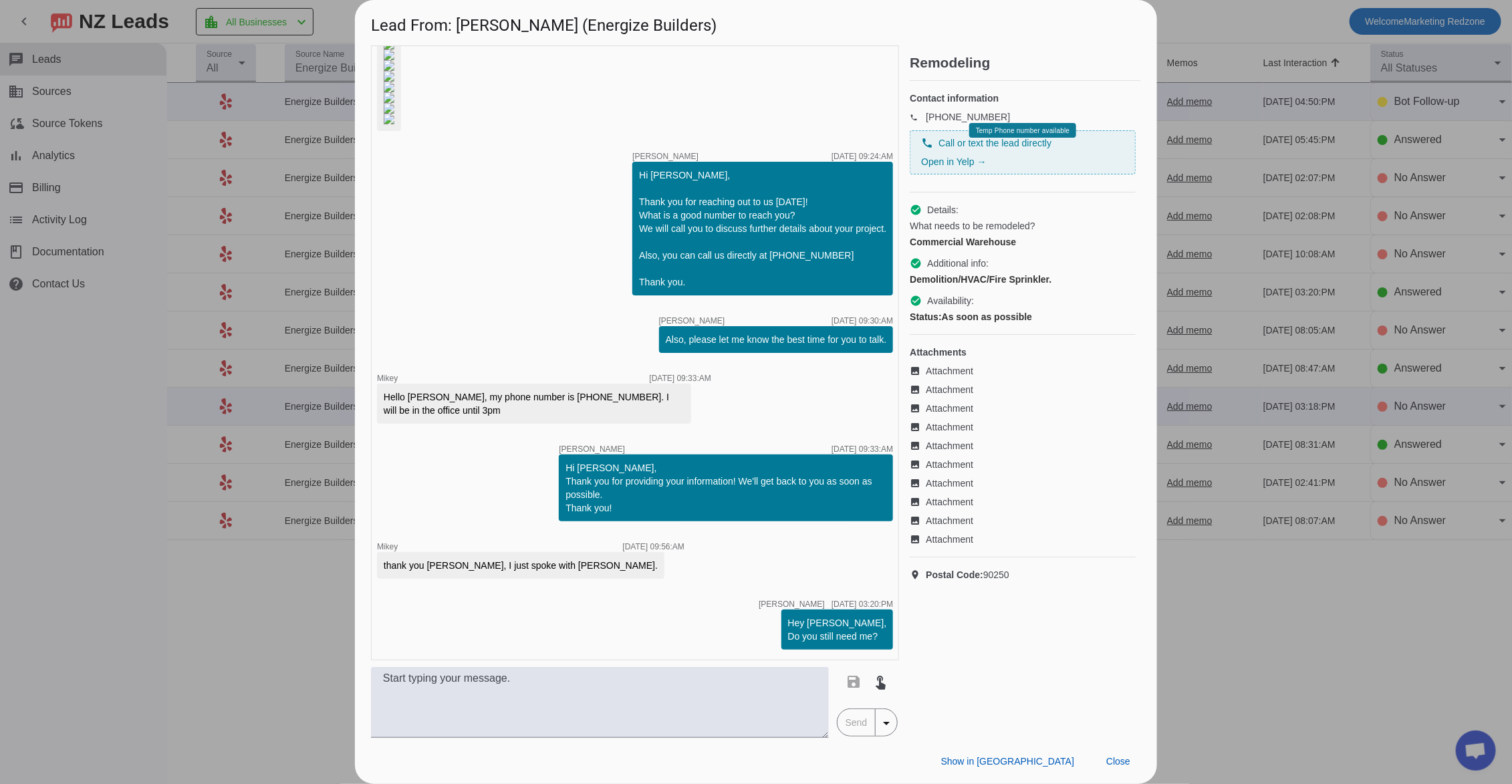
scroll to position [0, 0]
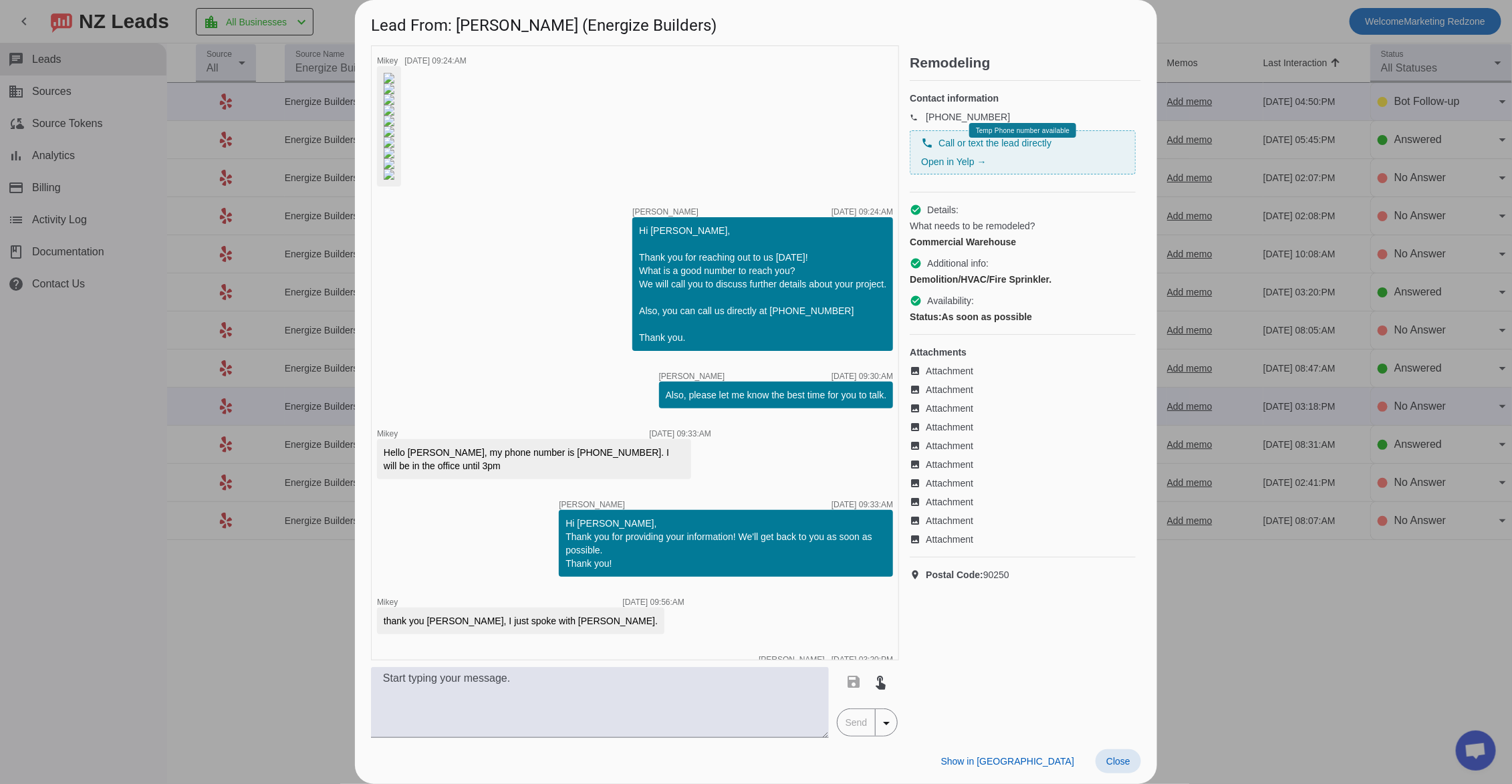
click at [1108, 756] on span "Close" at bounding box center [1118, 761] width 24 height 10
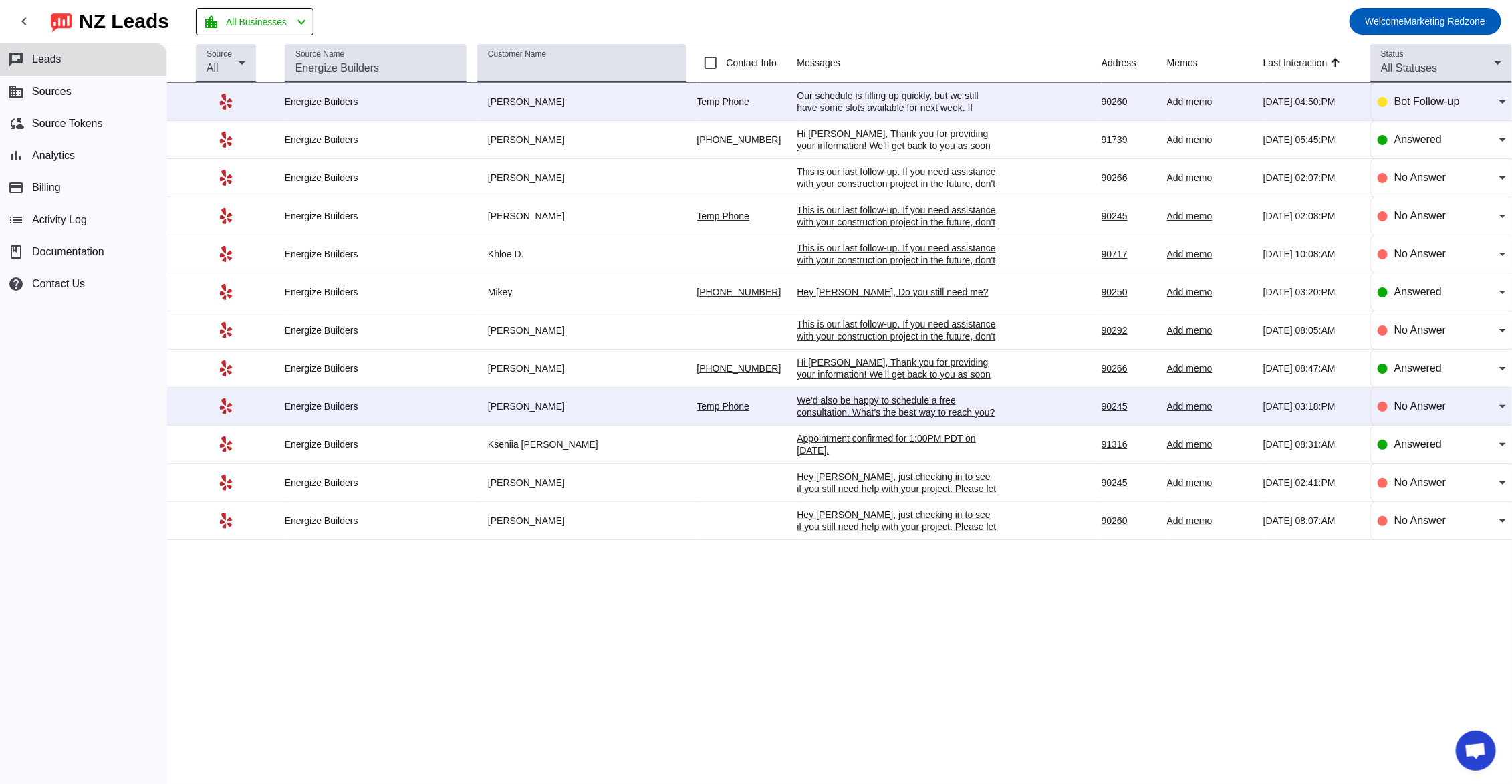
click at [863, 367] on div "Hi [PERSON_NAME], Thank you for providing your information! We'll get back to y…" at bounding box center [898, 374] width 200 height 36
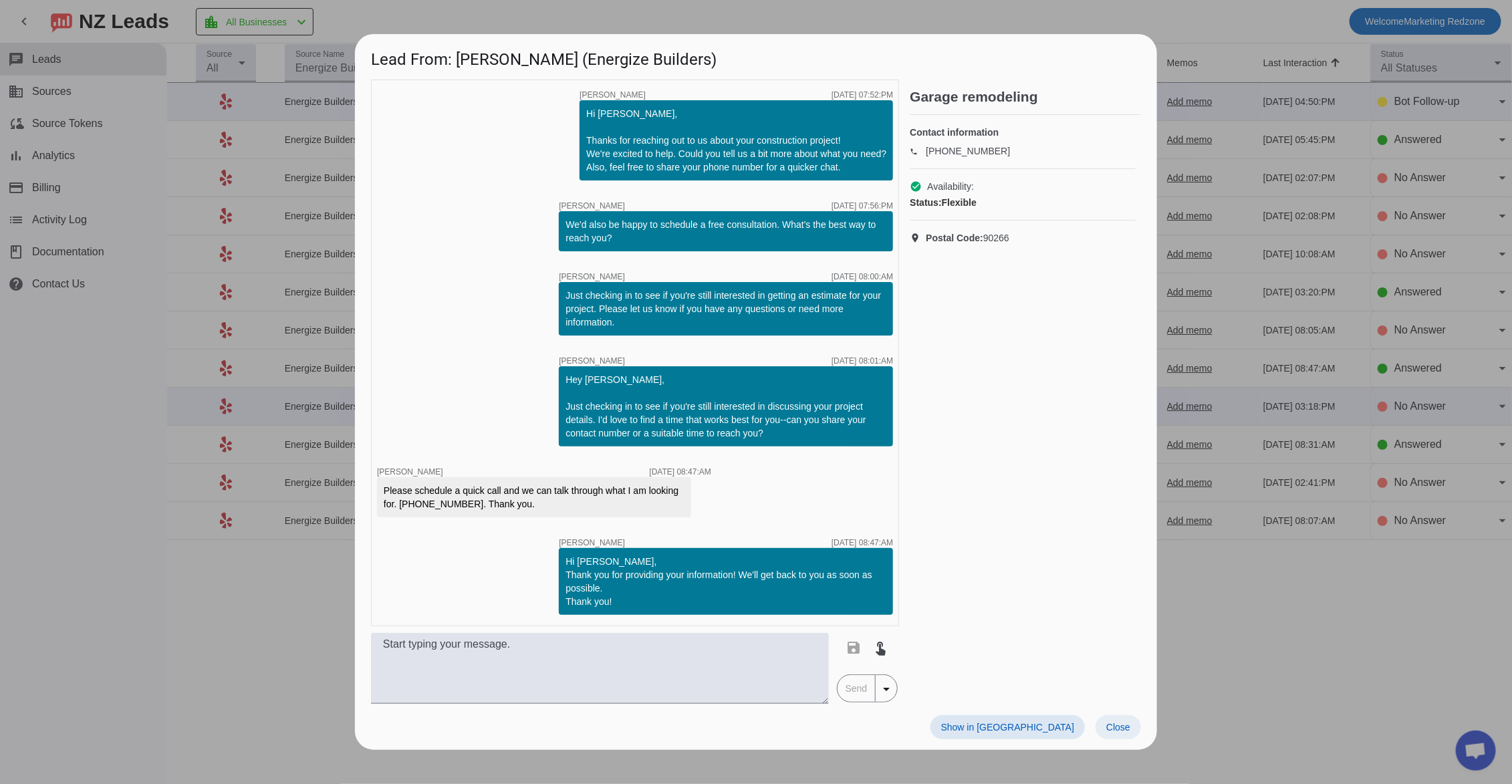
click at [1108, 732] on span "Close" at bounding box center [1118, 727] width 24 height 10
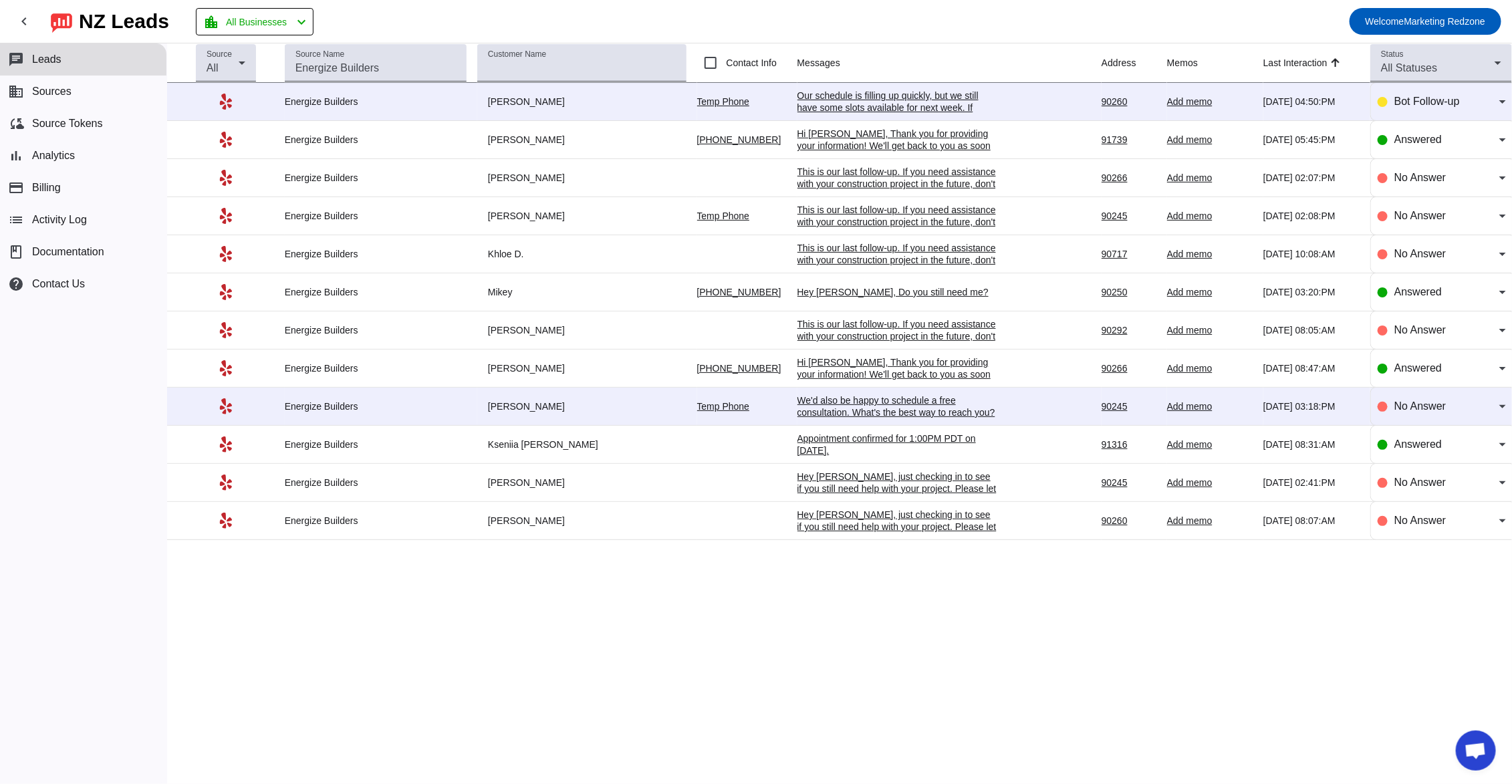
click at [844, 438] on div "Appointment confirmed for 1:00PM PDT on [DATE]." at bounding box center [898, 444] width 200 height 24
